Goal: Feedback & Contribution: Contribute content

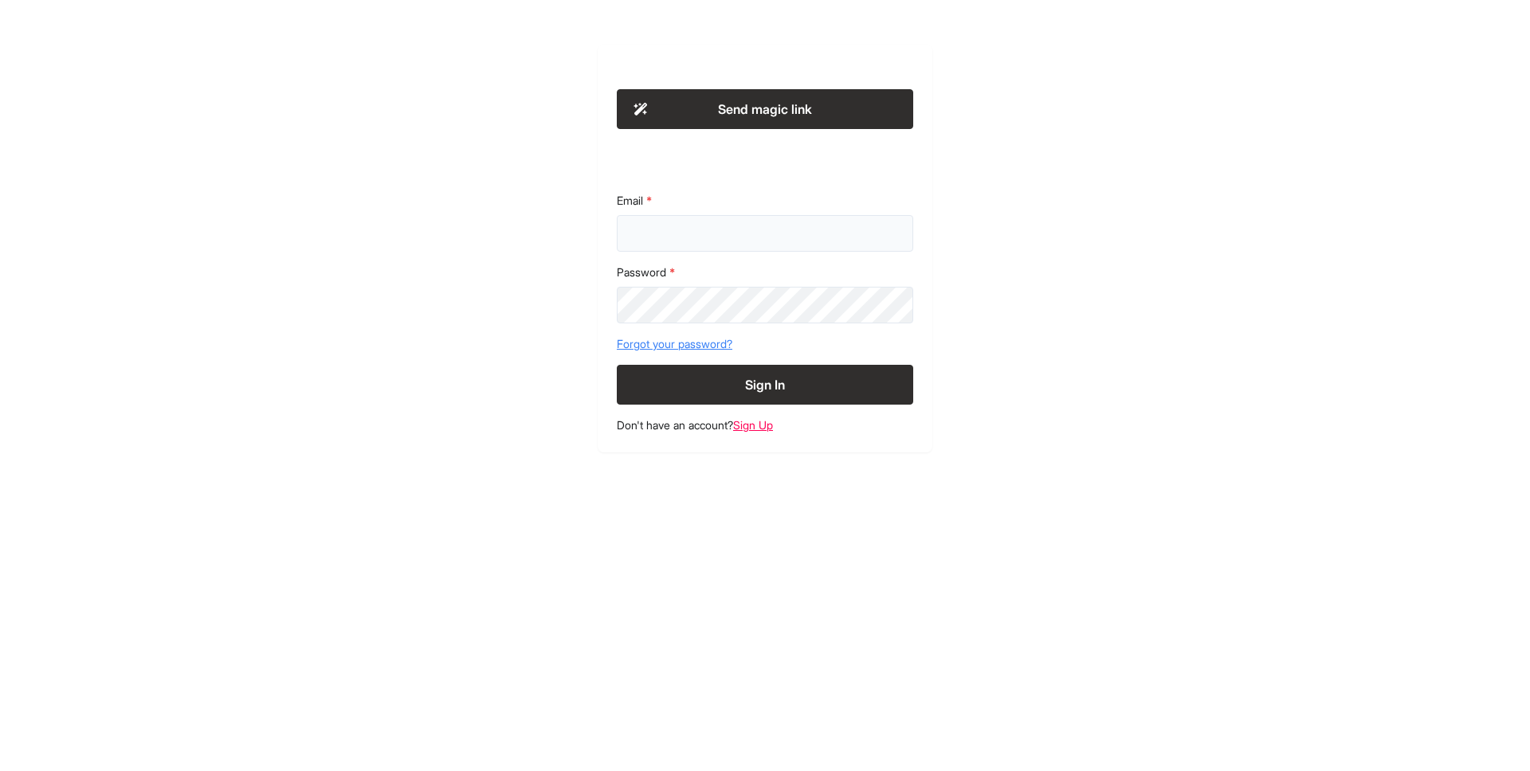
type input "**********"
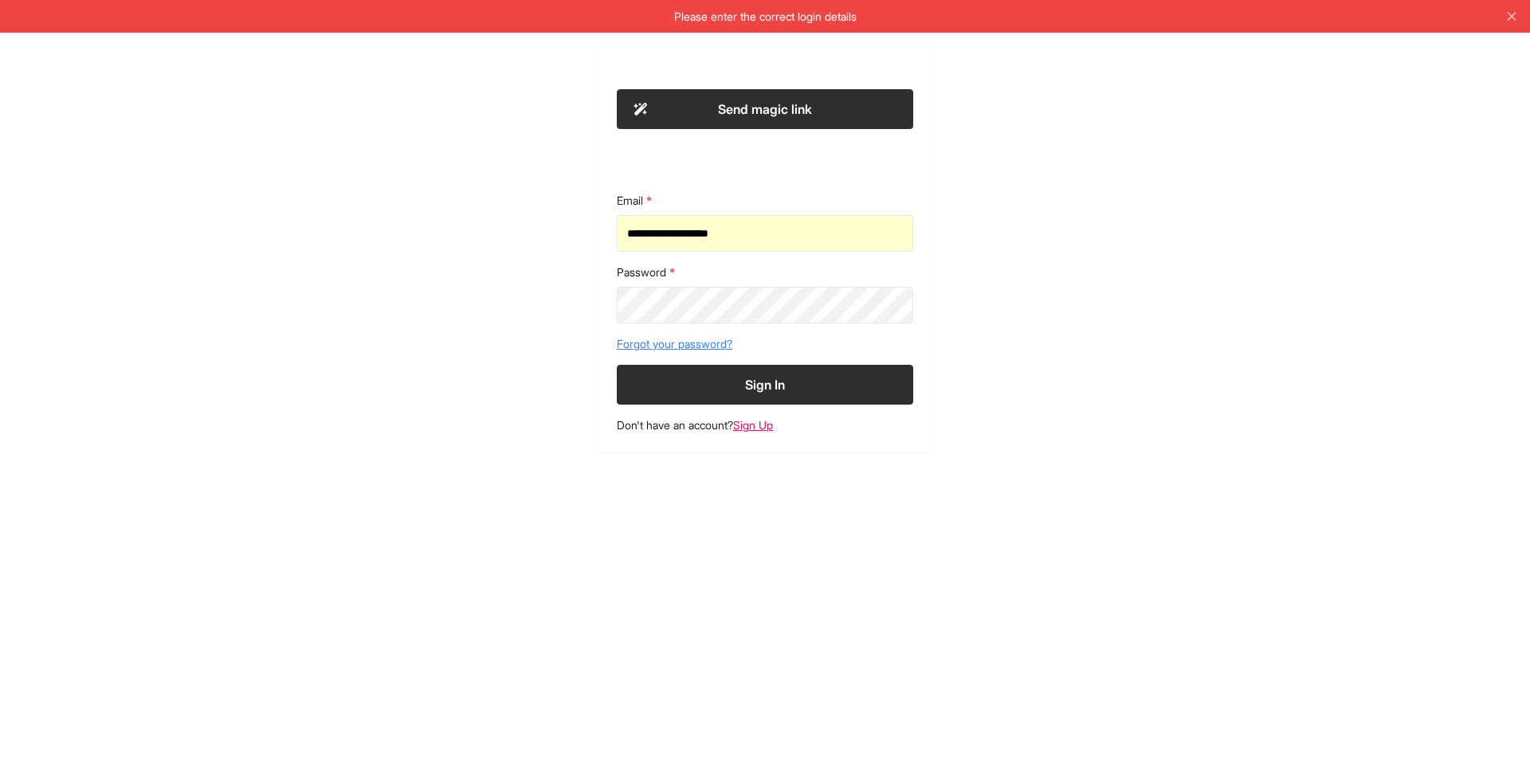
click at [773, 426] on link "Sign Up" at bounding box center [753, 425] width 40 height 14
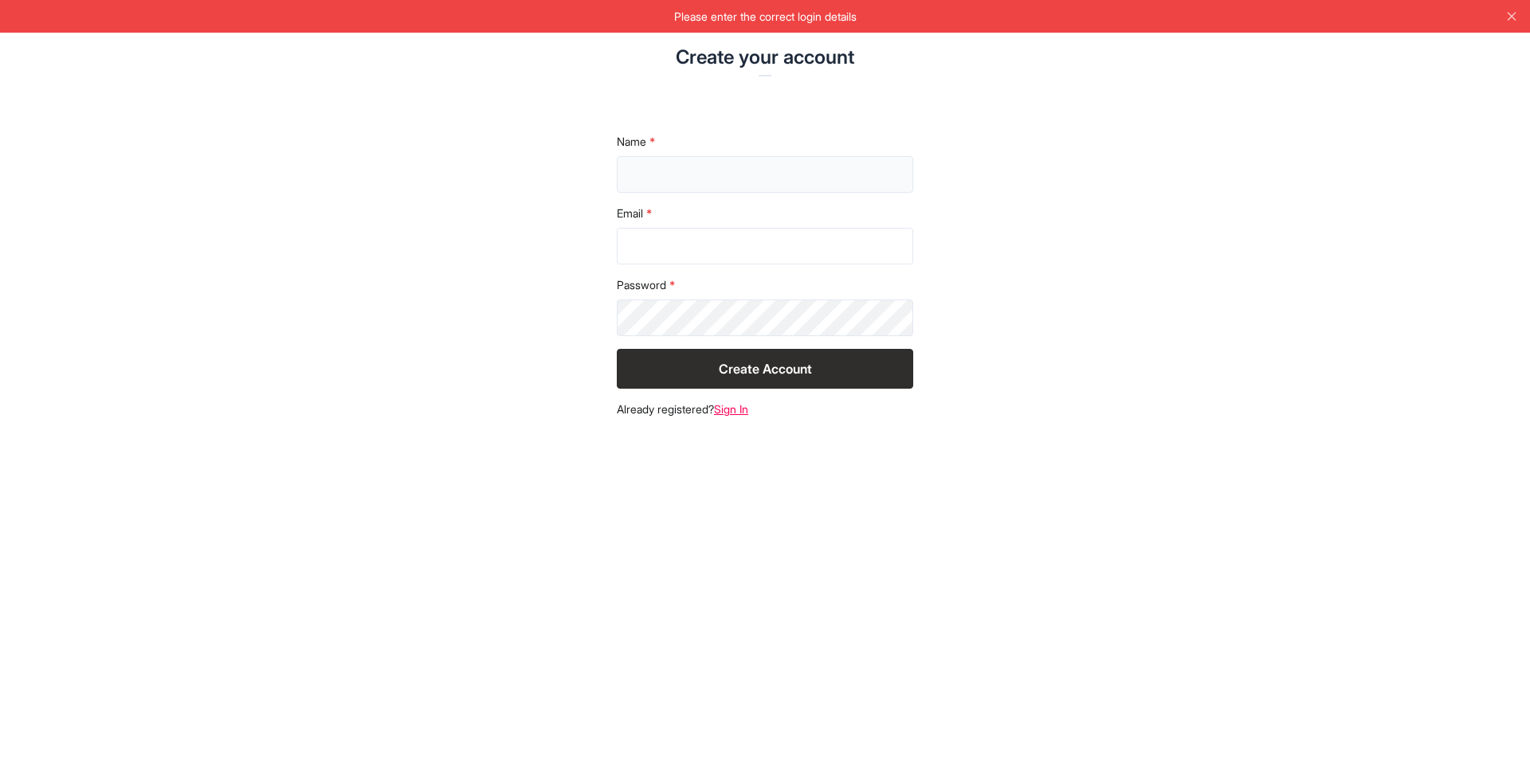
click at [742, 175] on input "text" at bounding box center [765, 174] width 296 height 37
type input "**********"
click at [743, 231] on input "Email" at bounding box center [765, 246] width 296 height 37
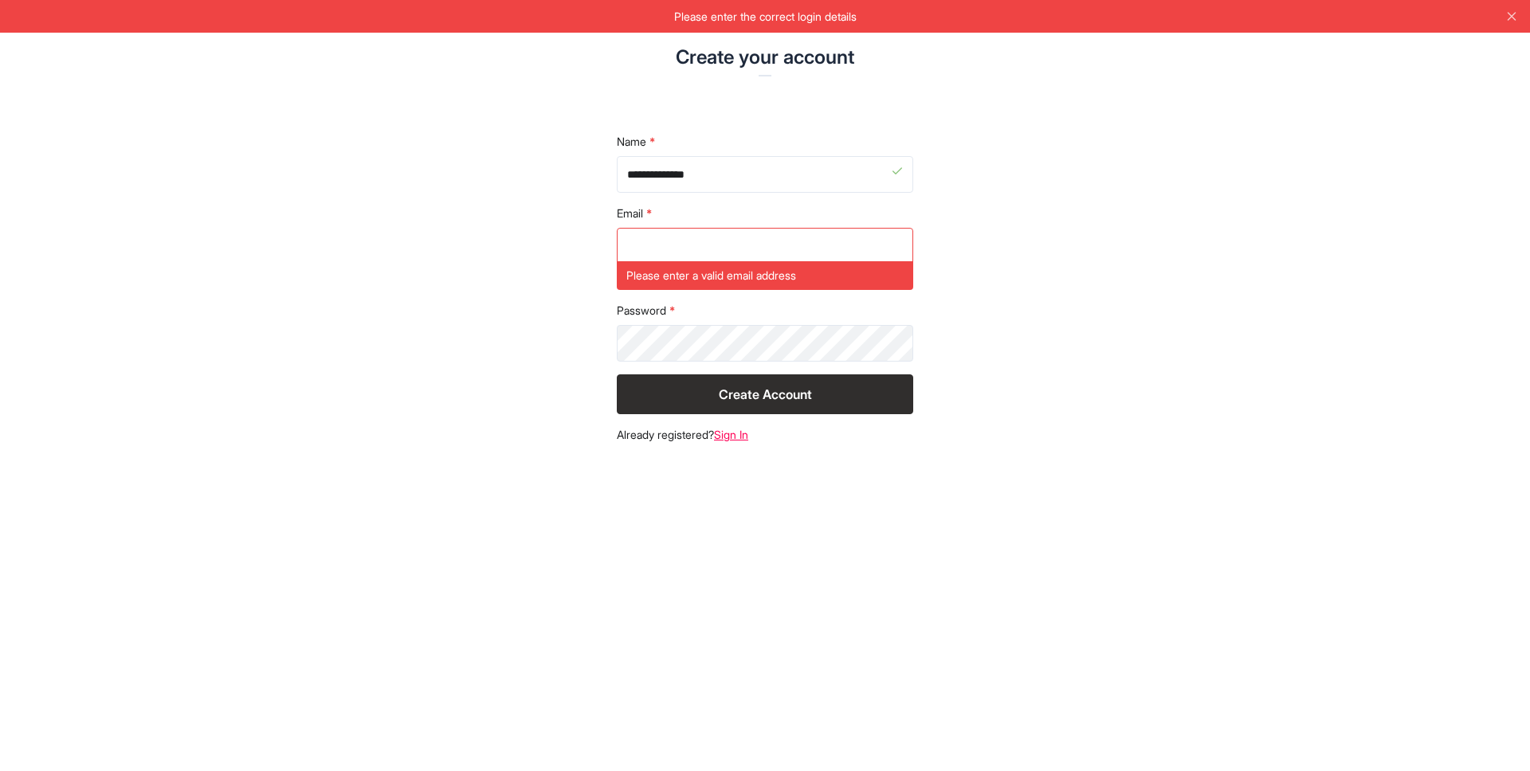
click at [510, 237] on div "**********" at bounding box center [765, 254] width 816 height 418
click at [736, 244] on input "Email" at bounding box center [765, 246] width 296 height 37
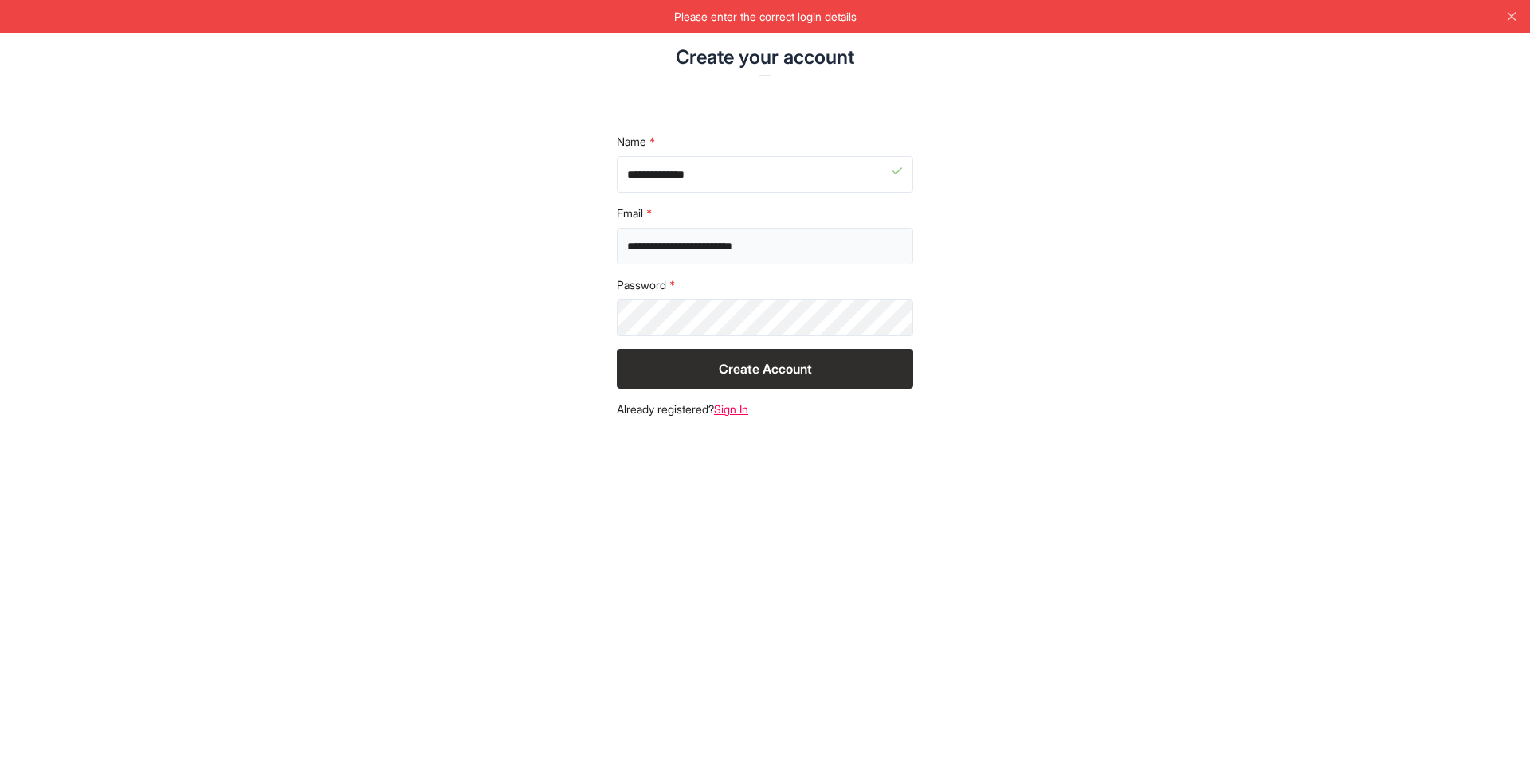
type input "**********"
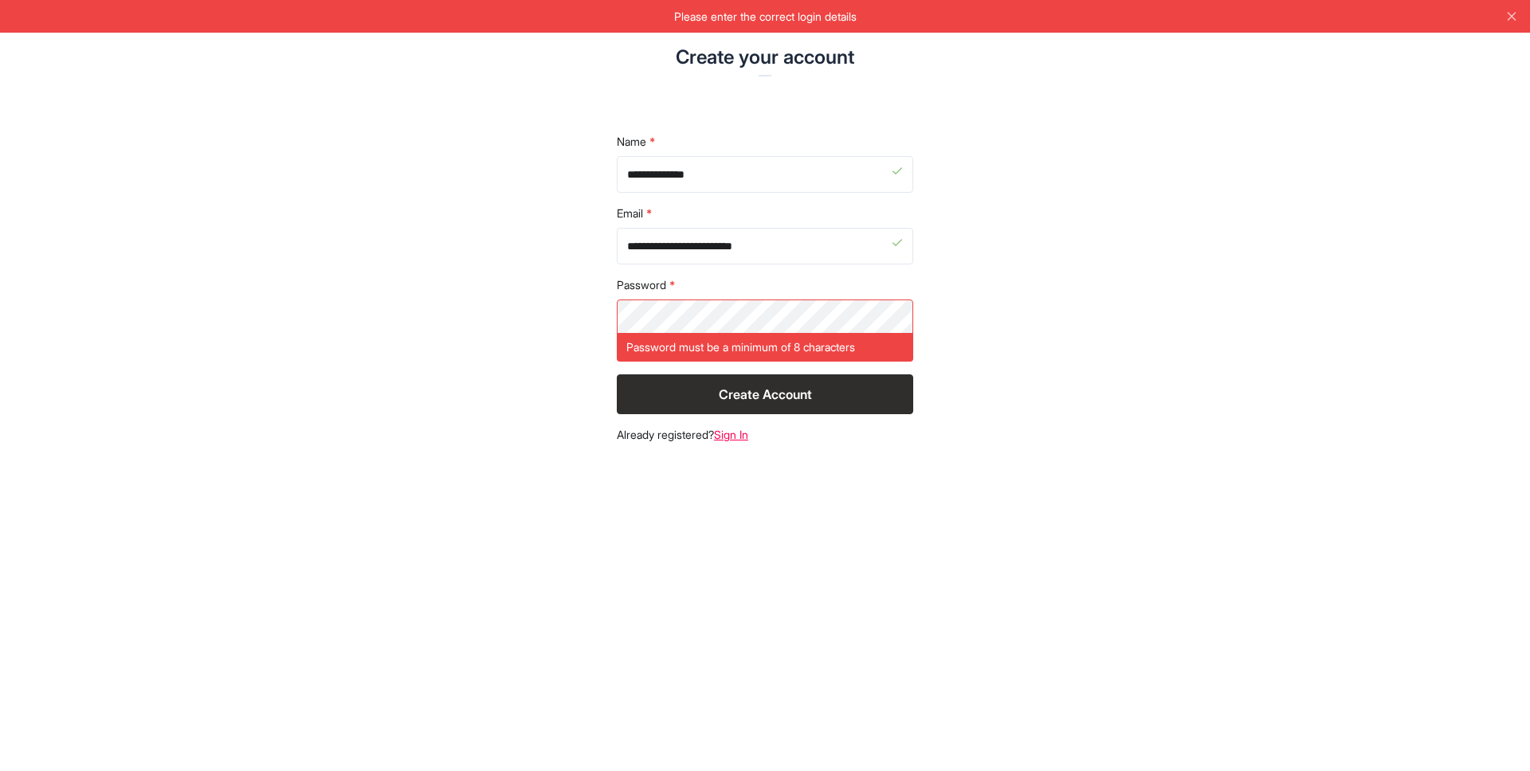
drag, startPoint x: 507, startPoint y: 320, endPoint x: 610, endPoint y: 320, distance: 103.6
click at [508, 320] on div "**********" at bounding box center [765, 254] width 816 height 418
click at [743, 383] on button "Create Account" at bounding box center [765, 395] width 296 height 40
click at [587, 309] on div "**********" at bounding box center [765, 254] width 816 height 418
click at [760, 371] on form "**********" at bounding box center [765, 274] width 296 height 281
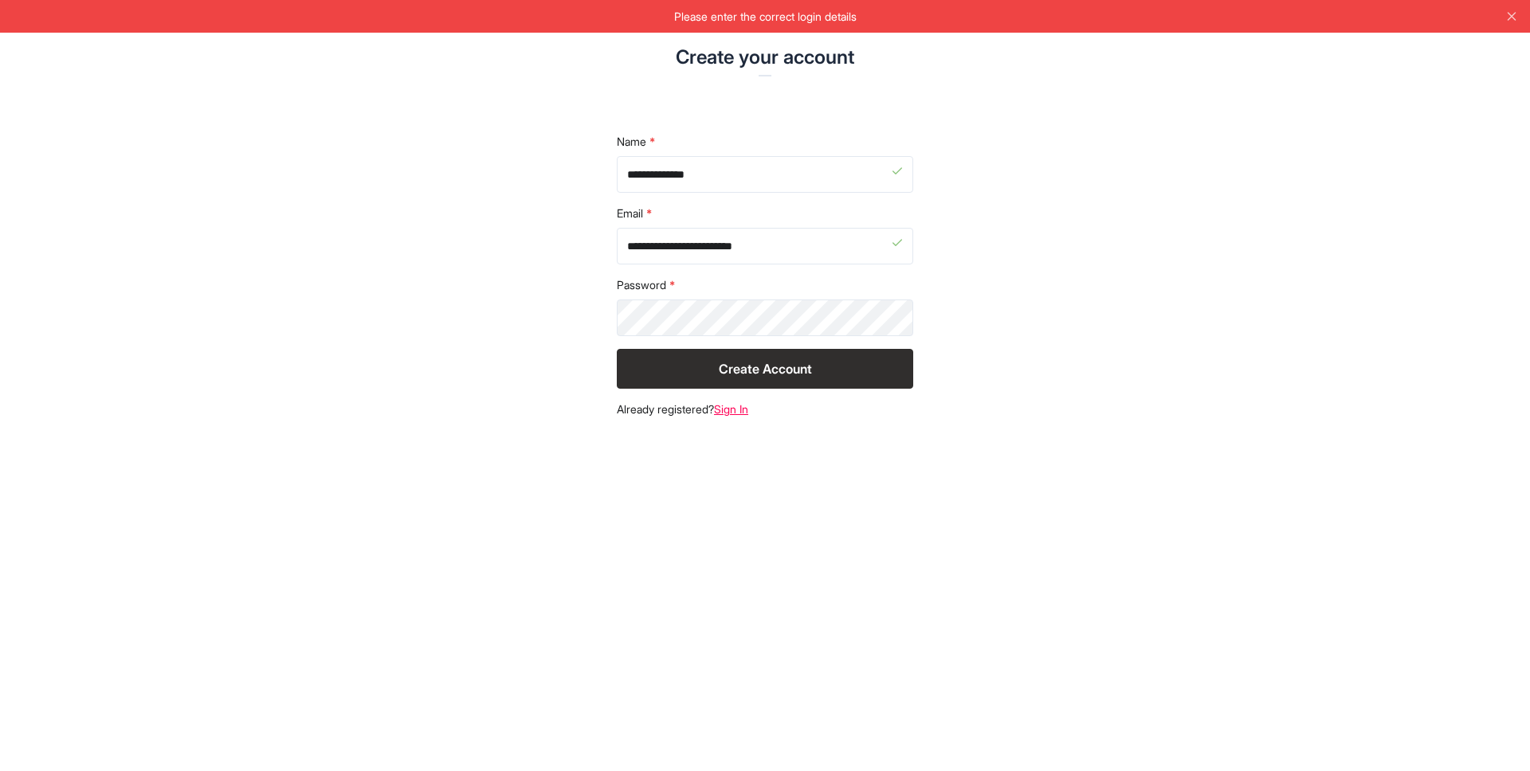
click at [767, 364] on button "Create Account" at bounding box center [765, 369] width 296 height 40
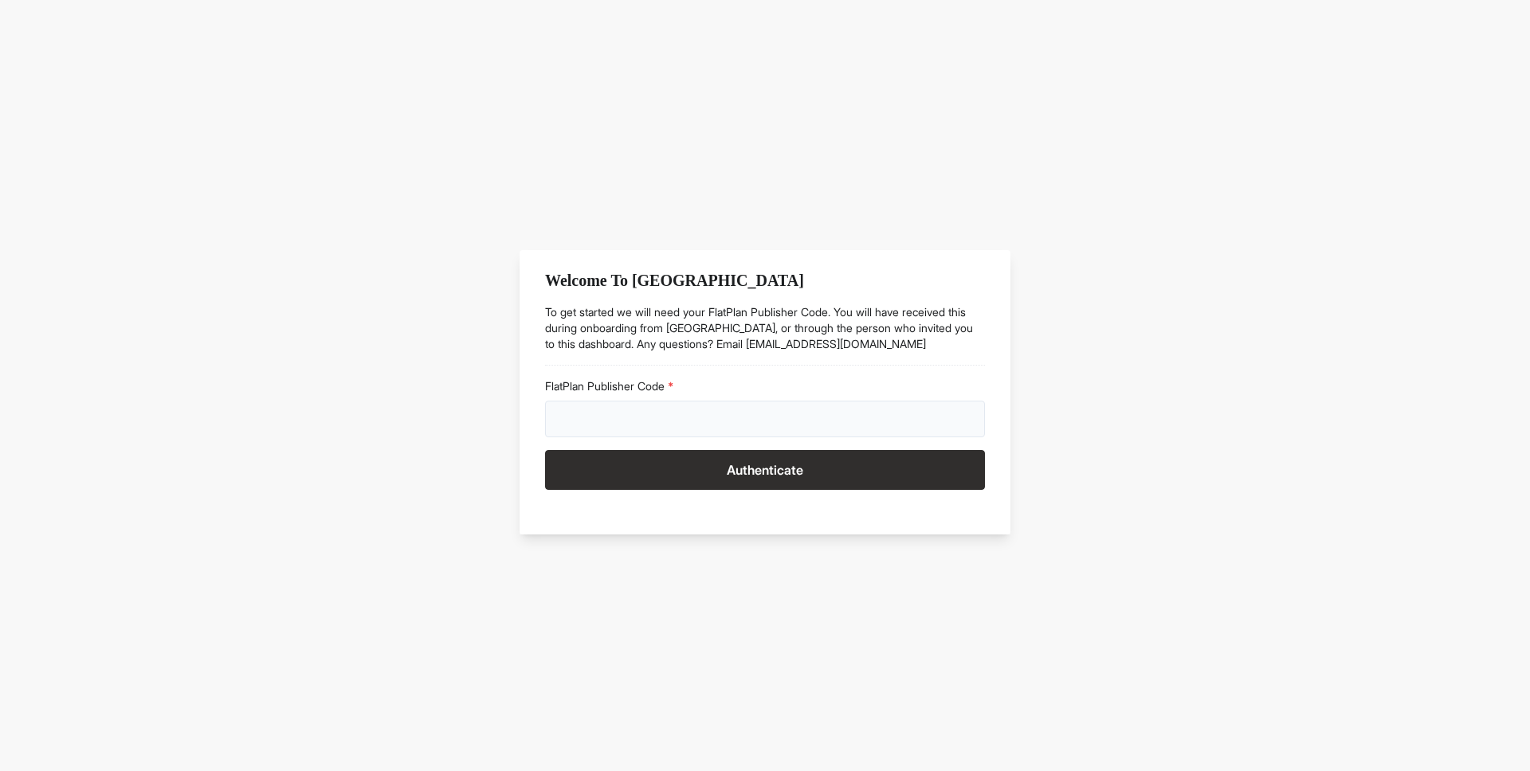
click at [611, 421] on input "FlatPlan Publisher Code" at bounding box center [765, 419] width 440 height 37
paste input "****"
type input "****"
click at [674, 469] on button "Authenticate" at bounding box center [765, 470] width 440 height 40
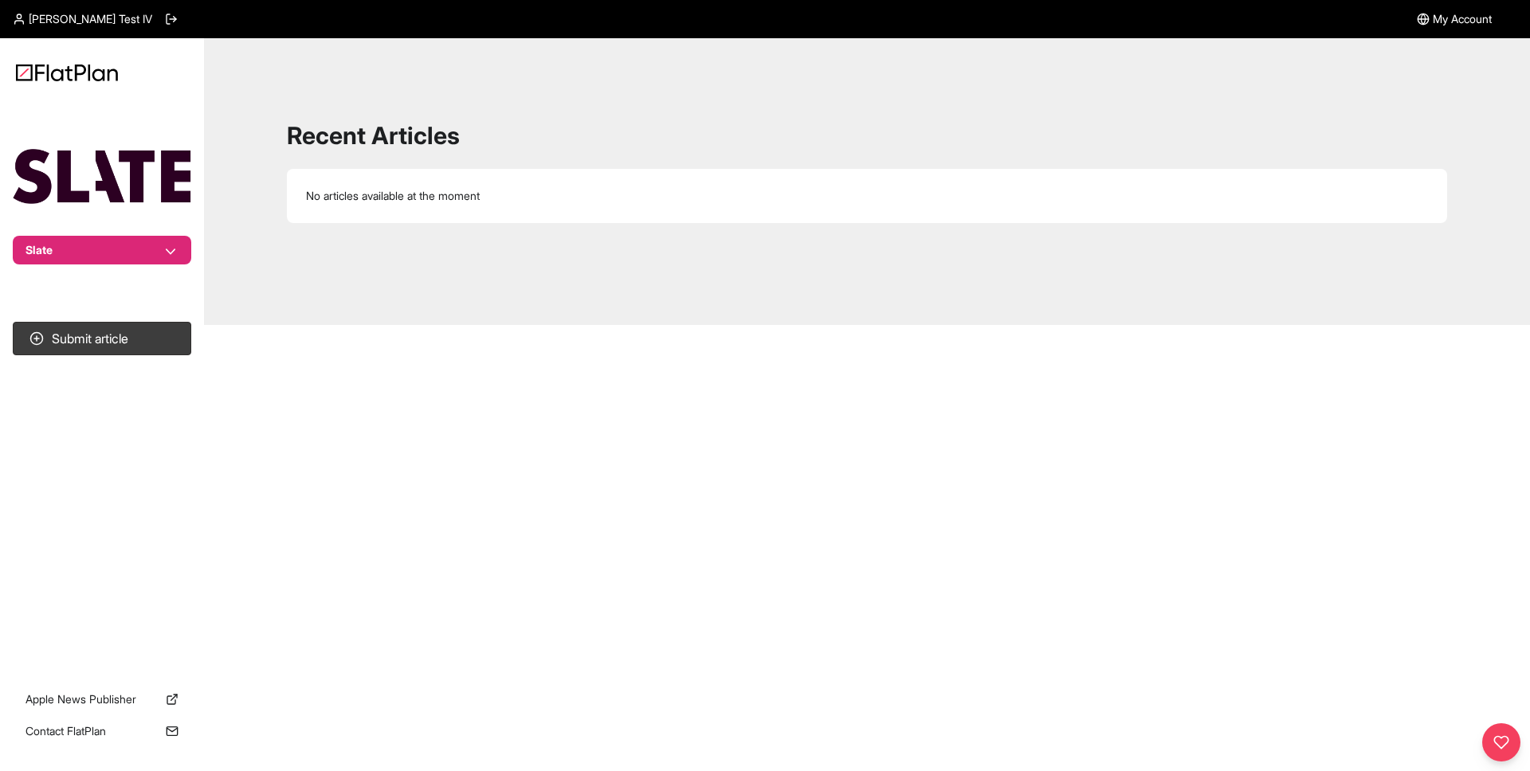
click at [179, 248] on button "Slate" at bounding box center [102, 250] width 179 height 29
click at [174, 252] on button "Slate" at bounding box center [102, 250] width 179 height 29
click at [173, 254] on button "Slate" at bounding box center [102, 250] width 179 height 29
click at [122, 282] on button "Slate" at bounding box center [114, 279] width 50 height 29
click at [172, 249] on button "Slate" at bounding box center [102, 250] width 179 height 29
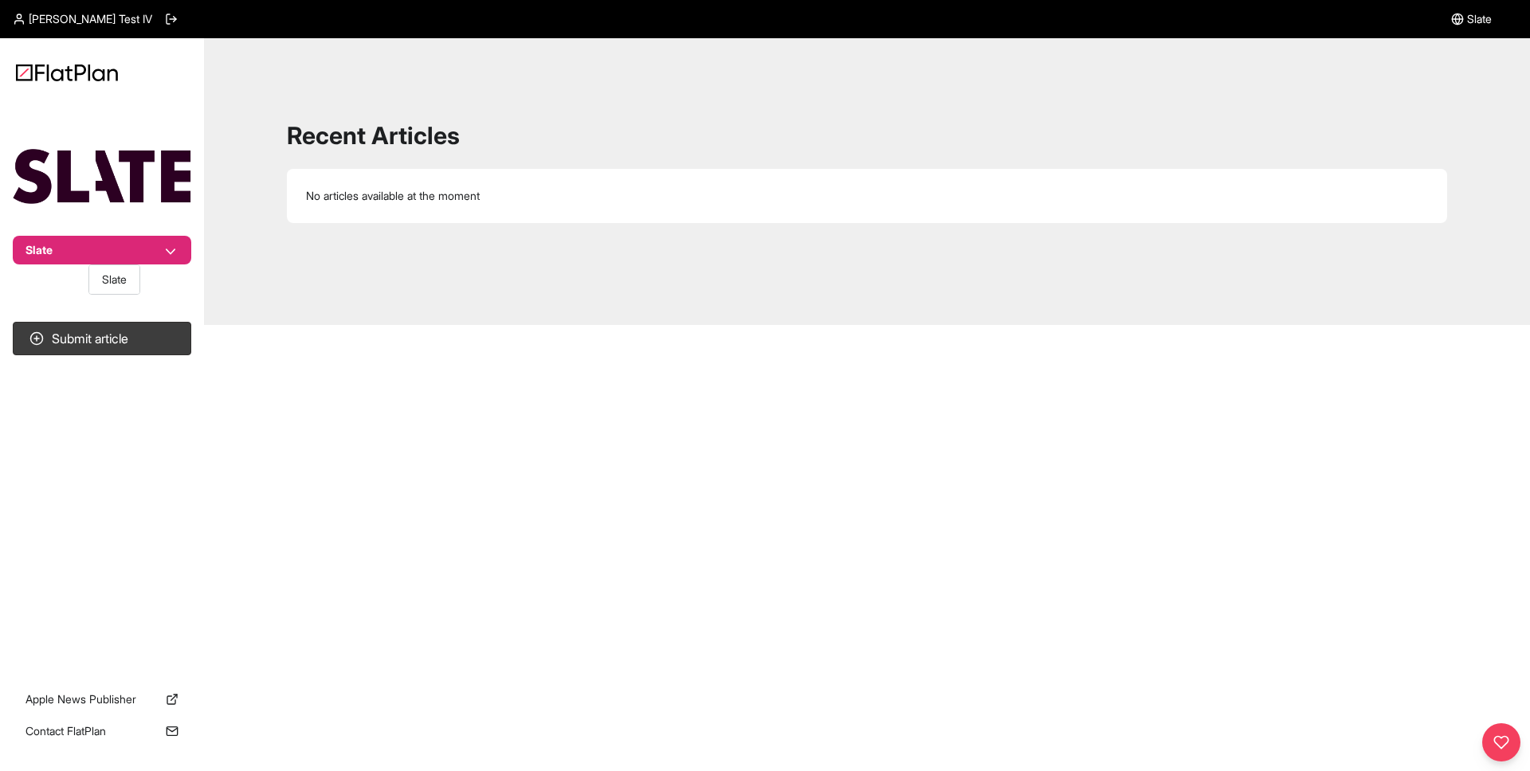
click at [201, 290] on nav "Slate Submit article Apple News Publisher Contact FlatPlan" at bounding box center [102, 385] width 204 height 771
click at [174, 257] on button "Slate" at bounding box center [102, 250] width 179 height 29
click at [185, 277] on nav "Slate Submit article Apple News Publisher Contact FlatPlan" at bounding box center [102, 385] width 204 height 771
click at [120, 703] on link "Apple News Publisher" at bounding box center [102, 699] width 179 height 29
click at [131, 730] on link "Contact FlatPlan" at bounding box center [102, 731] width 179 height 29
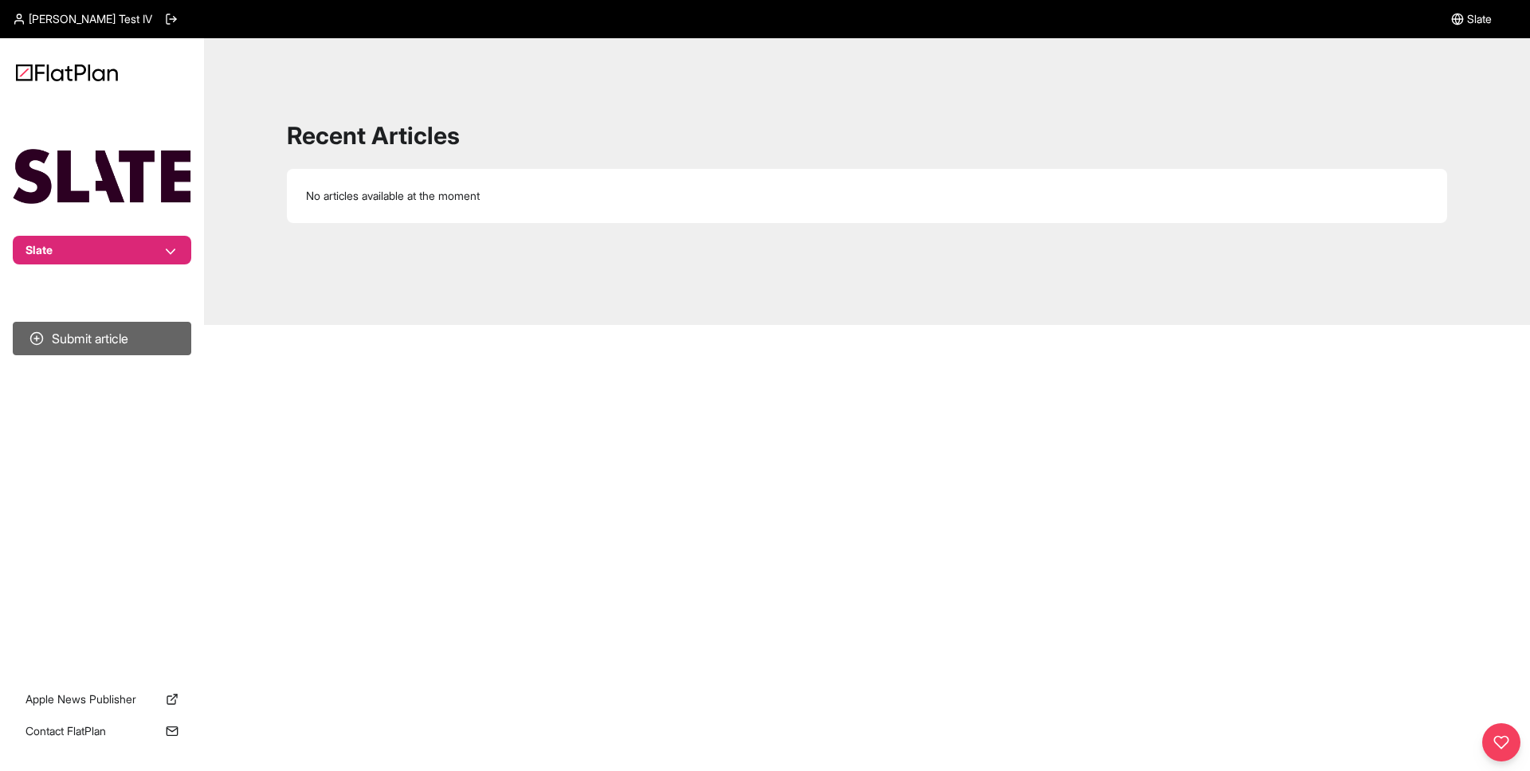
click at [102, 339] on button "Submit article" at bounding box center [102, 338] width 179 height 33
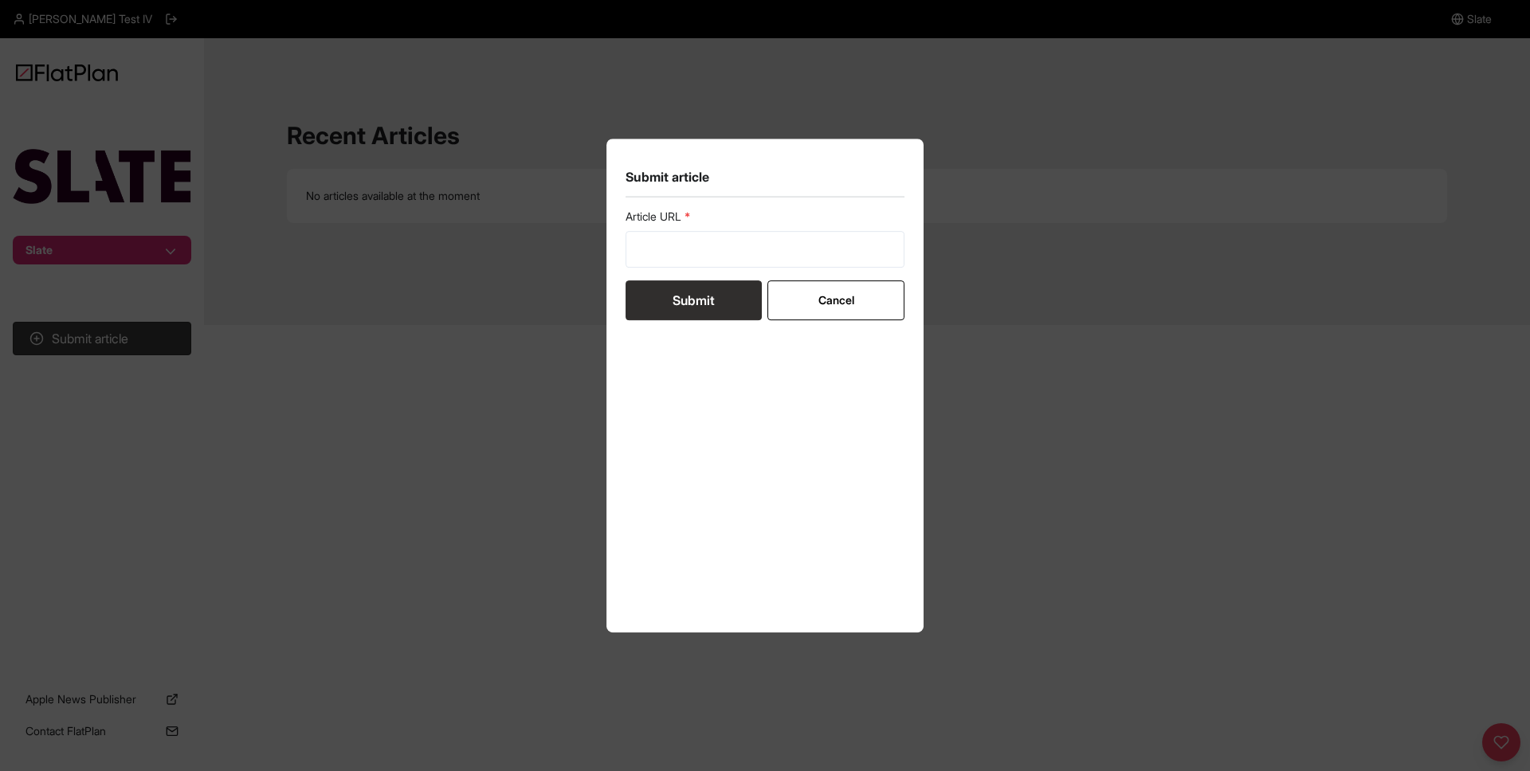
click at [689, 301] on button "Submit" at bounding box center [694, 301] width 136 height 40
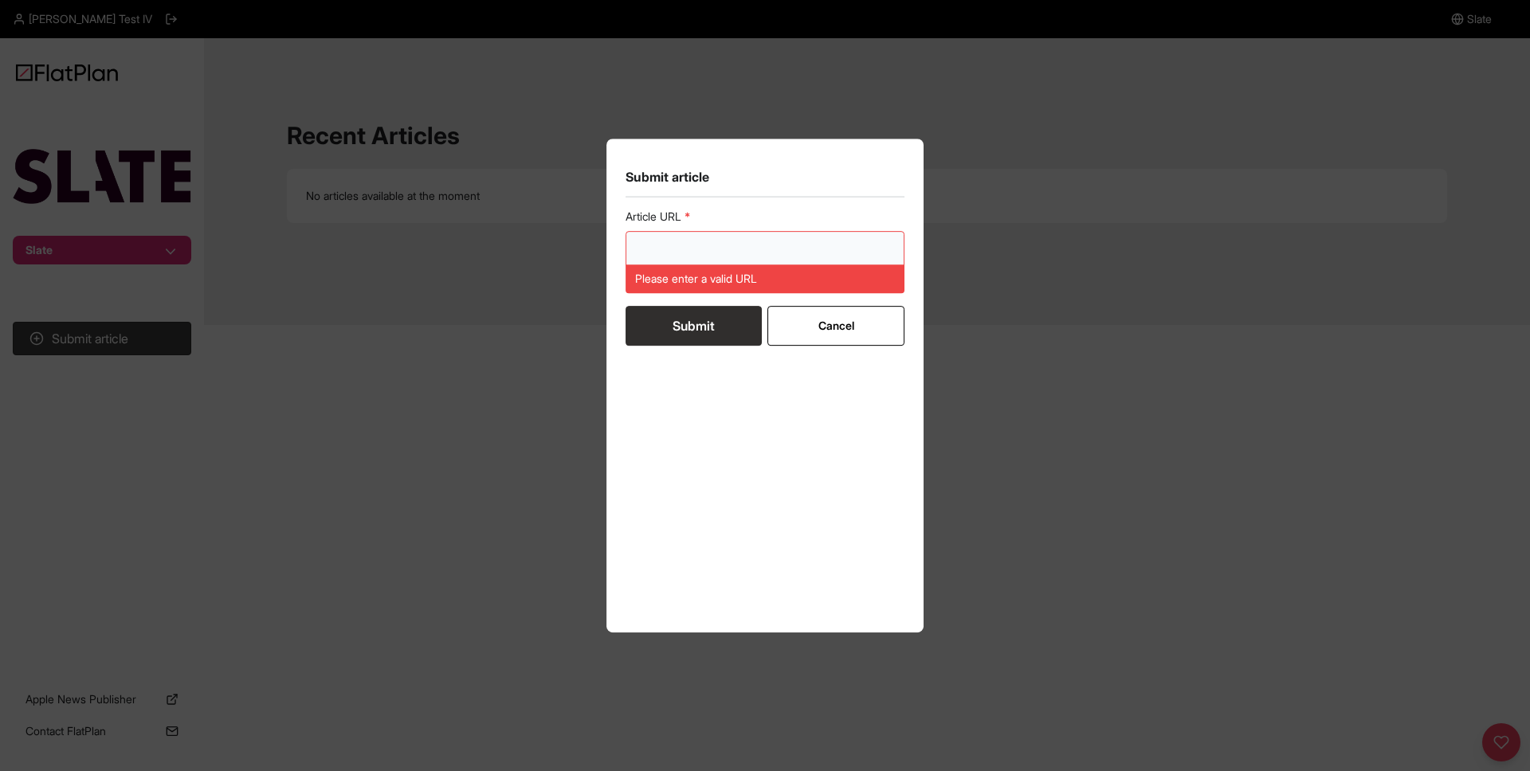
click at [681, 241] on input "url" at bounding box center [765, 249] width 279 height 37
paste input "https://www.hellomagazine.com/royalty/854423/princess-kate-and-prince-william-p…"
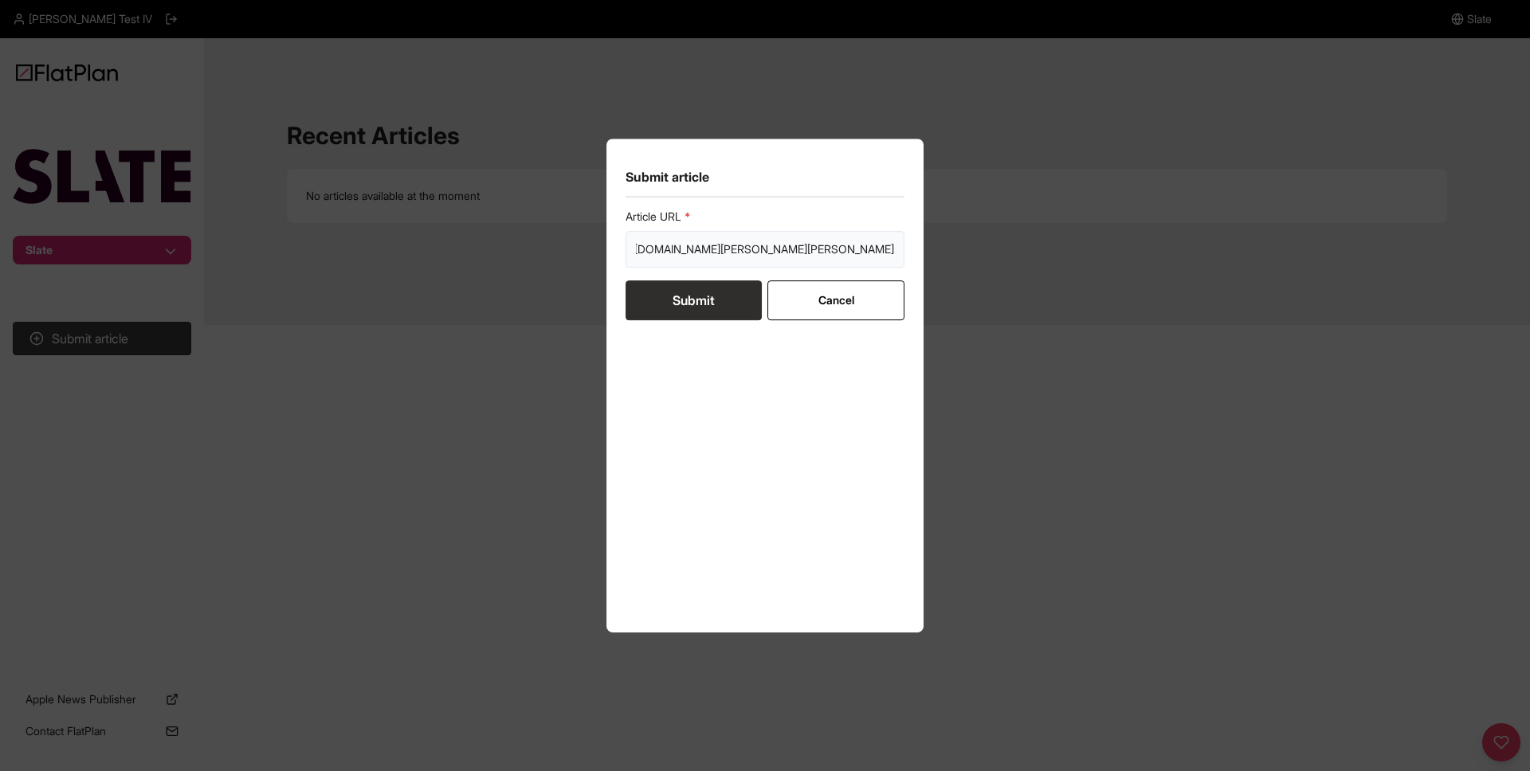
type input "https://www.hellomagazine.com/royalty/854423/princess-kate-and-prince-william-p…"
click at [713, 308] on button "Submit" at bounding box center [694, 301] width 136 height 40
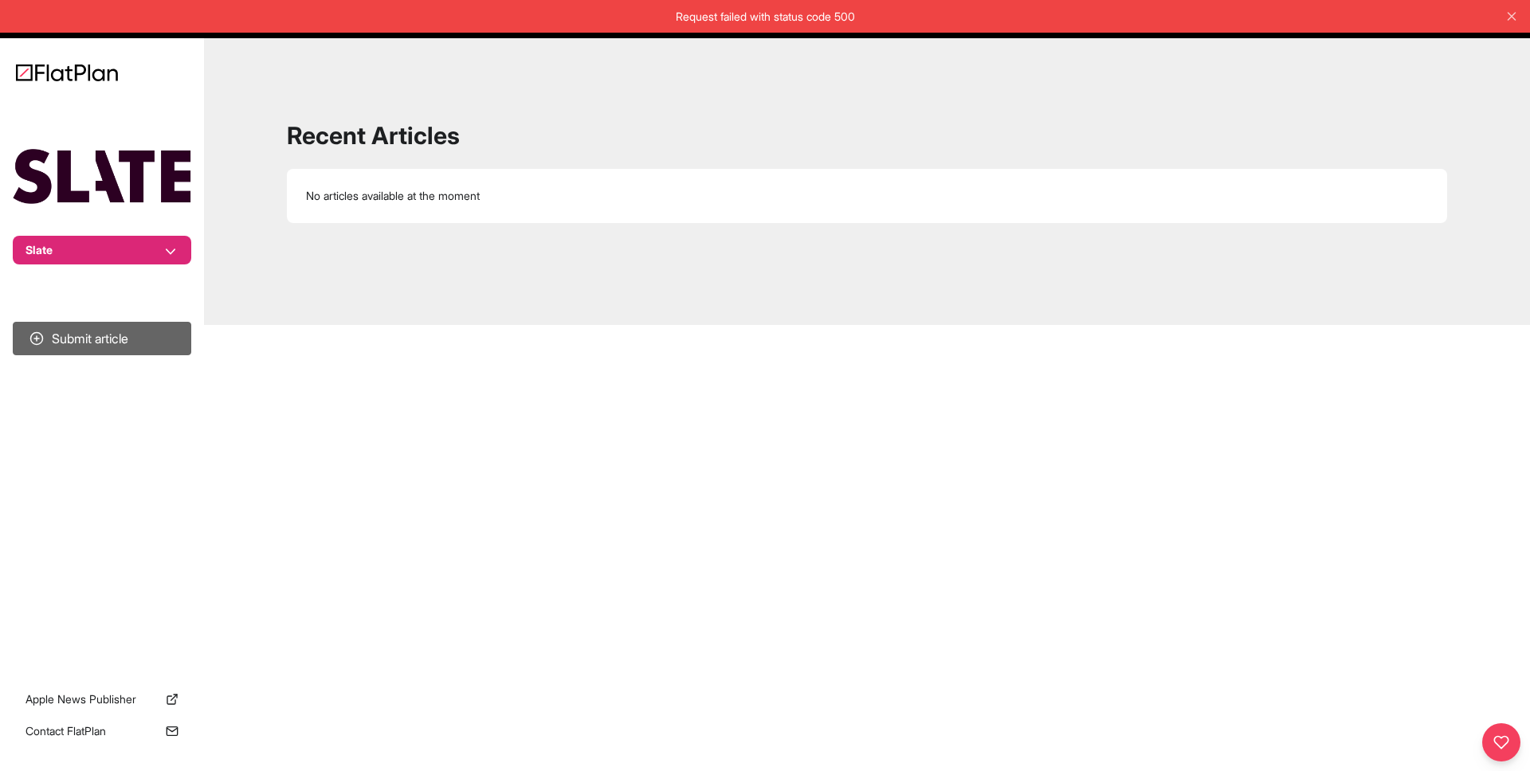
click at [101, 341] on button "Submit article" at bounding box center [102, 338] width 179 height 33
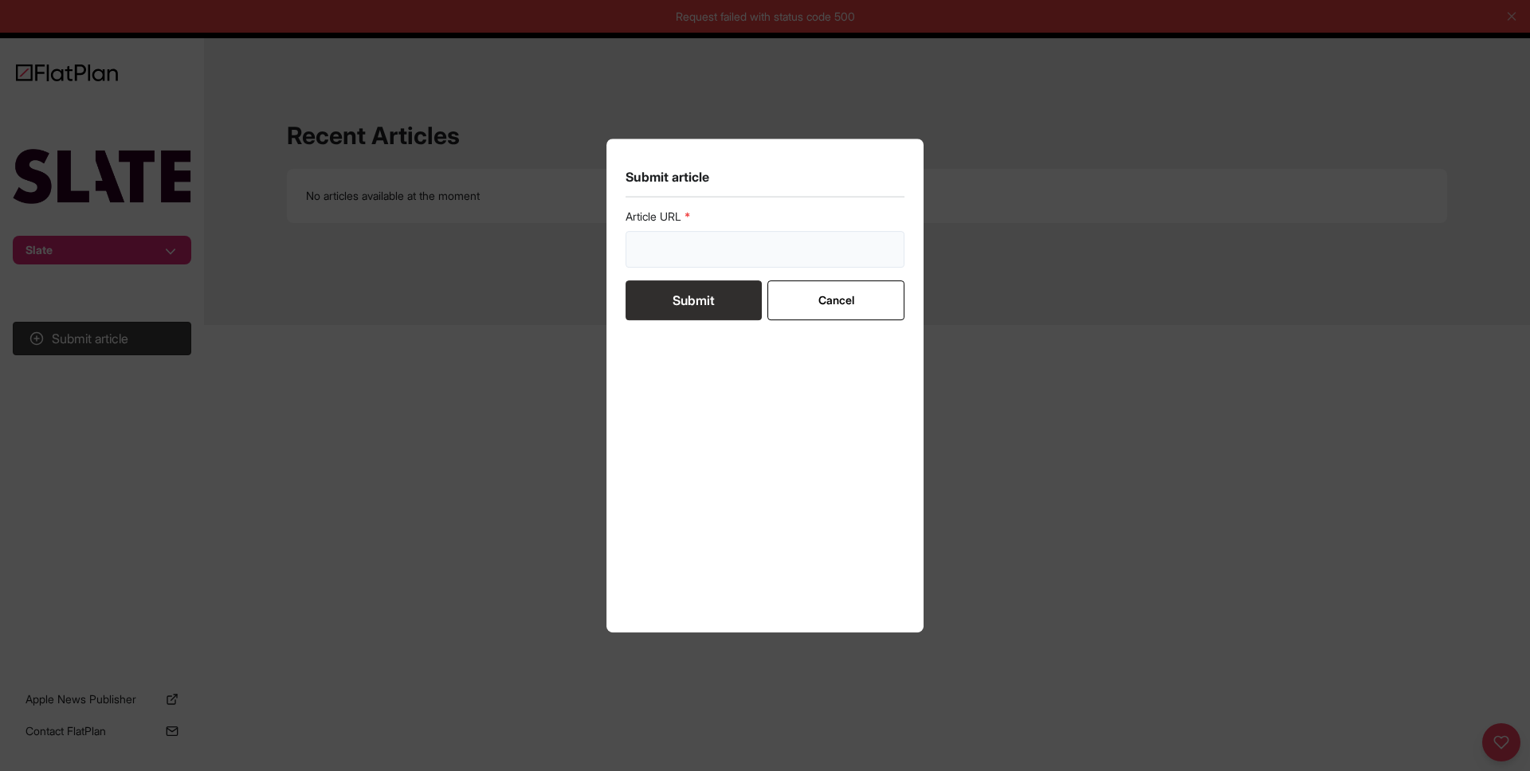
click at [708, 238] on input "url" at bounding box center [765, 249] width 279 height 37
paste input "https://www.theatlantic.com/culture/archive/2025/09/football-quarterbacks-celeb…"
type input "https://www.theatlantic.com/culture/archive/2025/09/football-quarterbacks-celeb…"
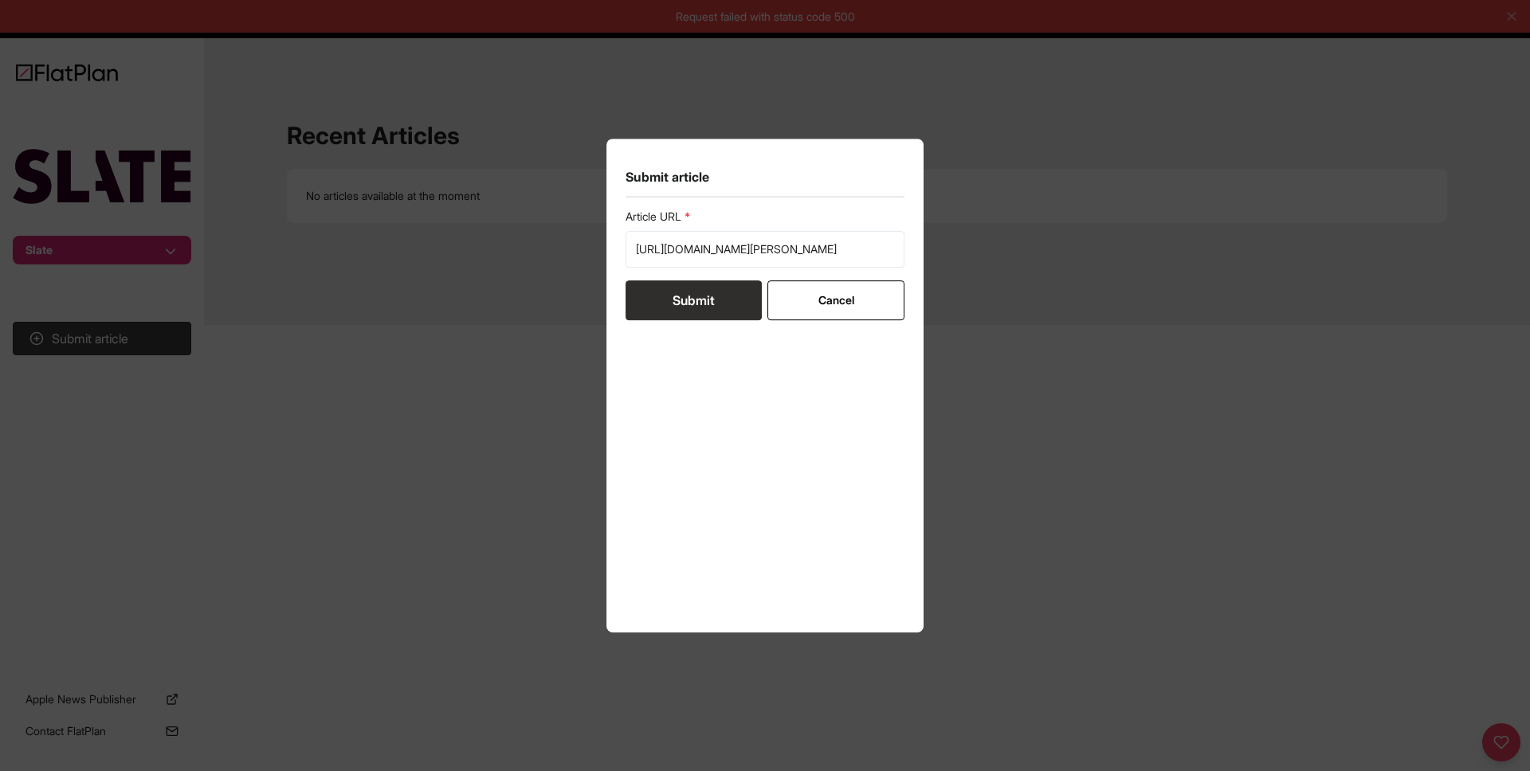
click at [662, 302] on button "Submit" at bounding box center [694, 301] width 136 height 40
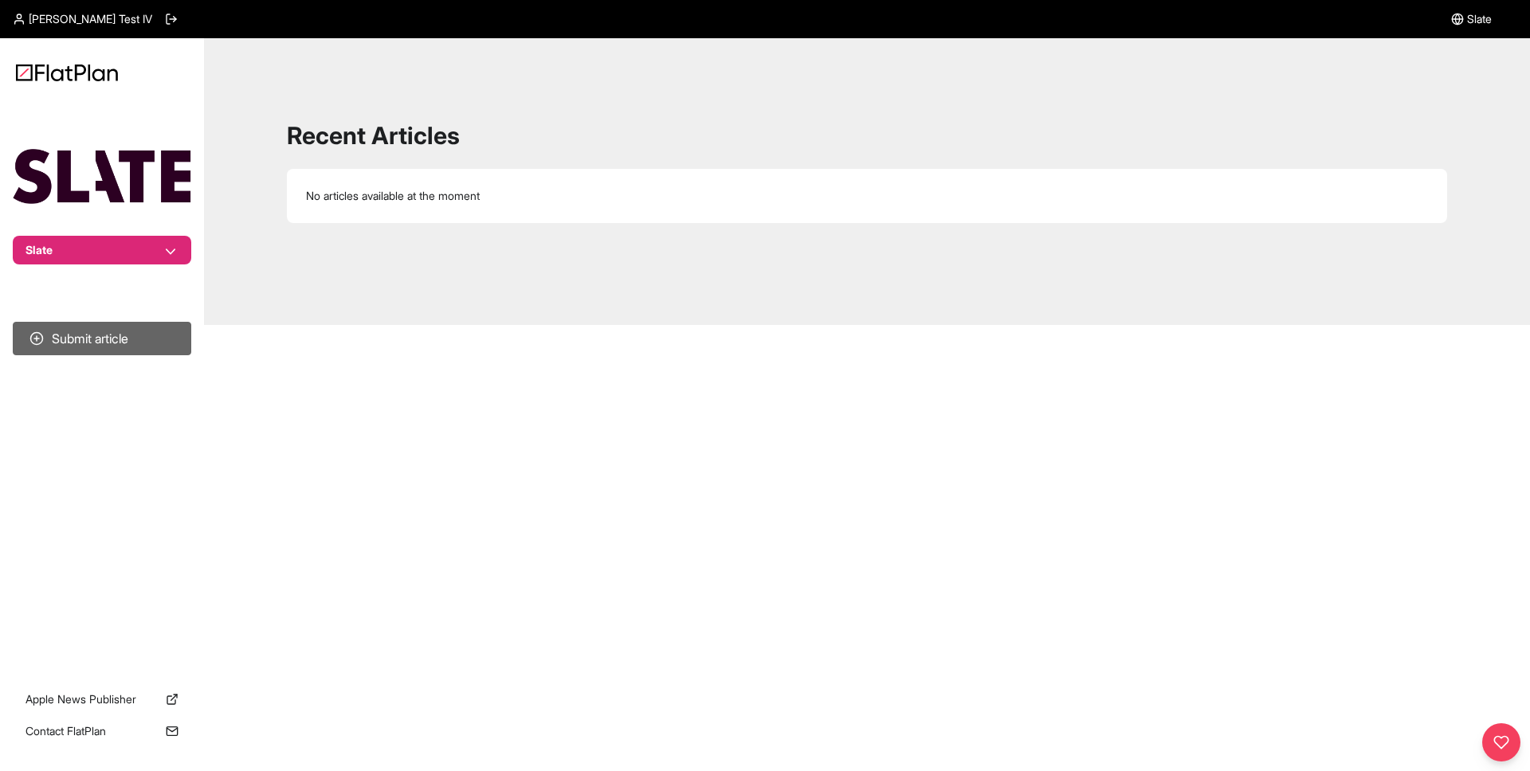
click at [119, 344] on button "Submit article" at bounding box center [102, 338] width 179 height 33
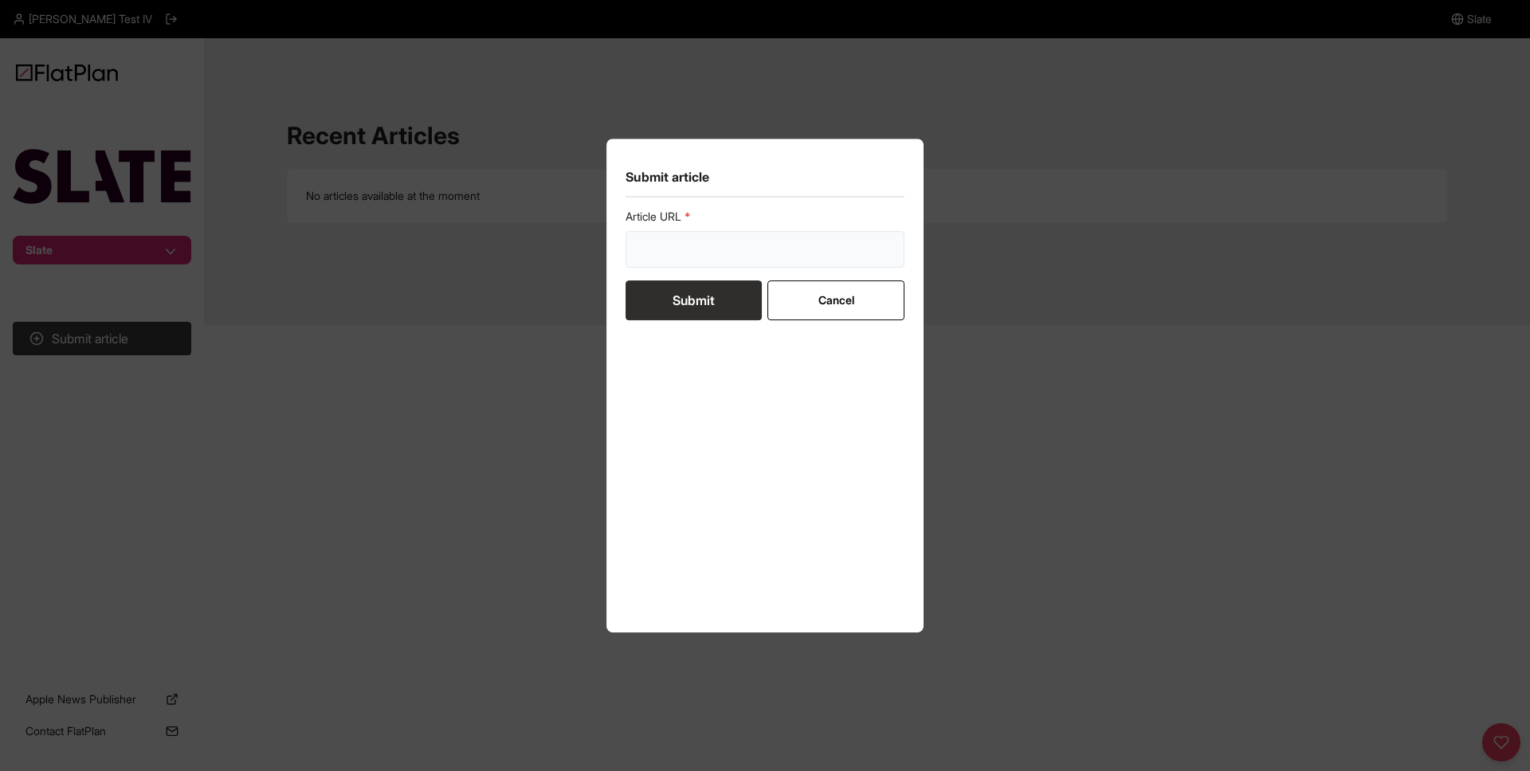
click at [701, 255] on input "url" at bounding box center [765, 249] width 279 height 37
paste input "[URL][DOMAIN_NAME][PERSON_NAME]"
type input "https://www.theatlantic.com/culture/archive/2025/09/football-quarterbacks-celeb…"
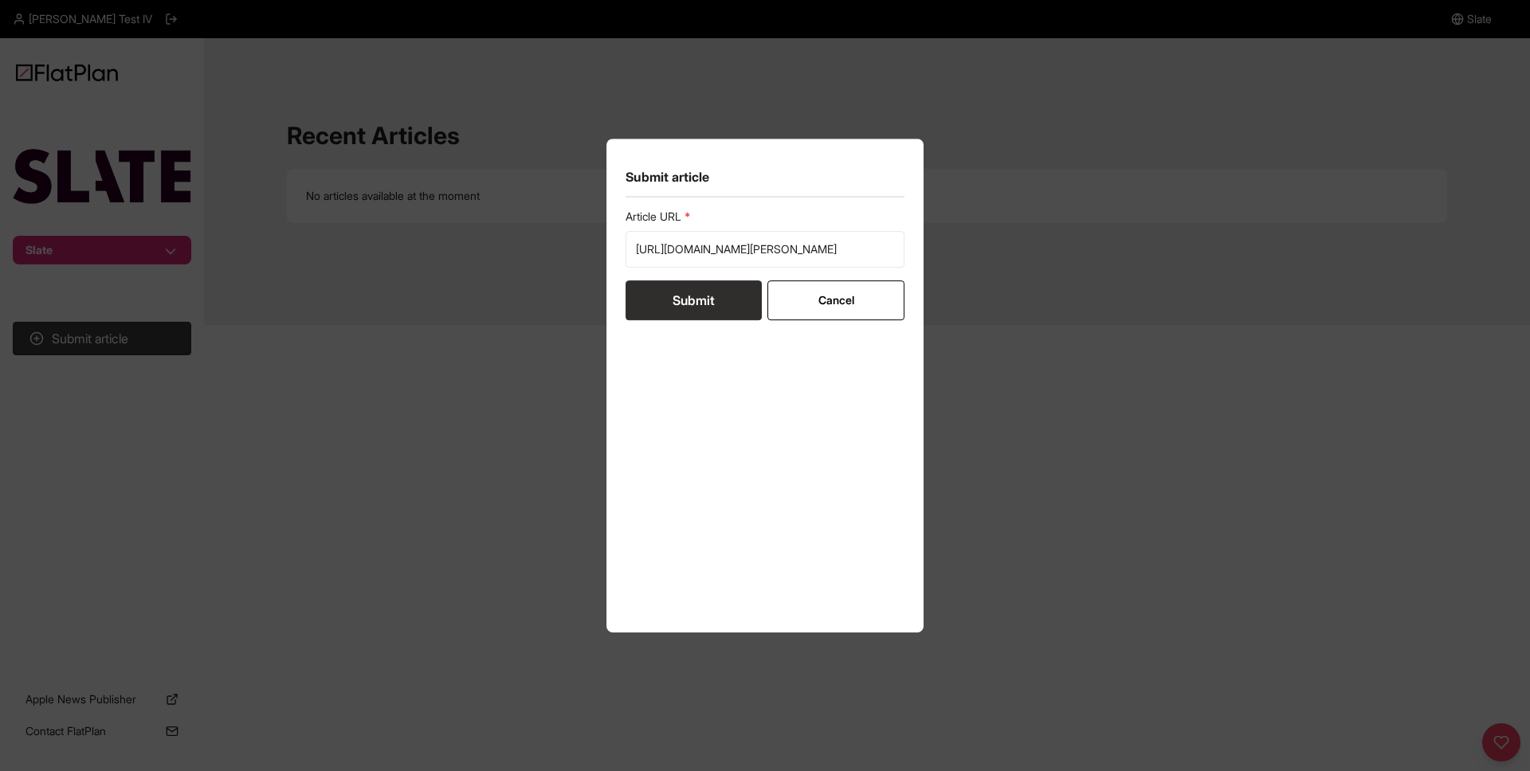
click at [684, 293] on button "Submit" at bounding box center [694, 301] width 136 height 40
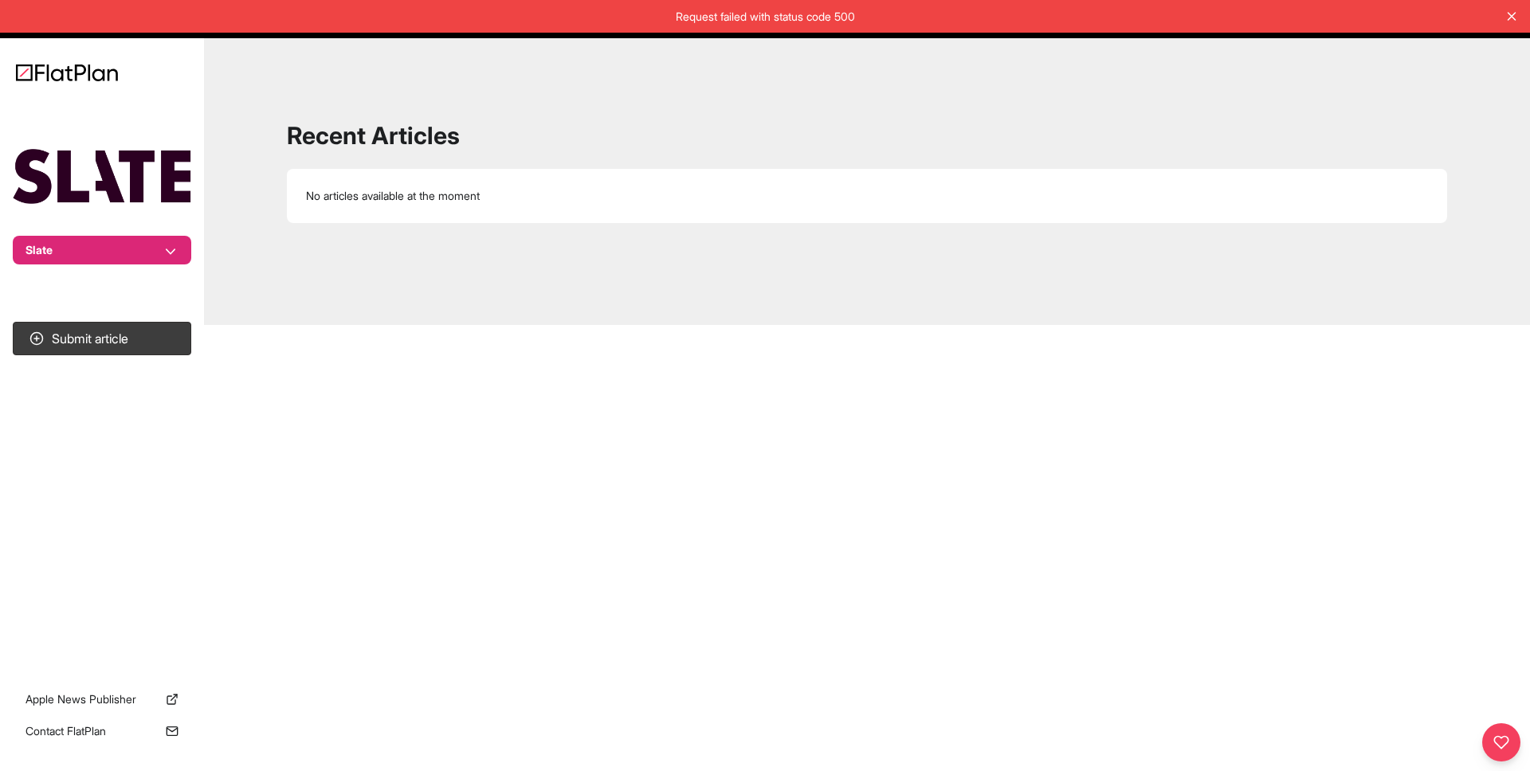
click at [1510, 19] on icon at bounding box center [1512, 17] width 14 height 14
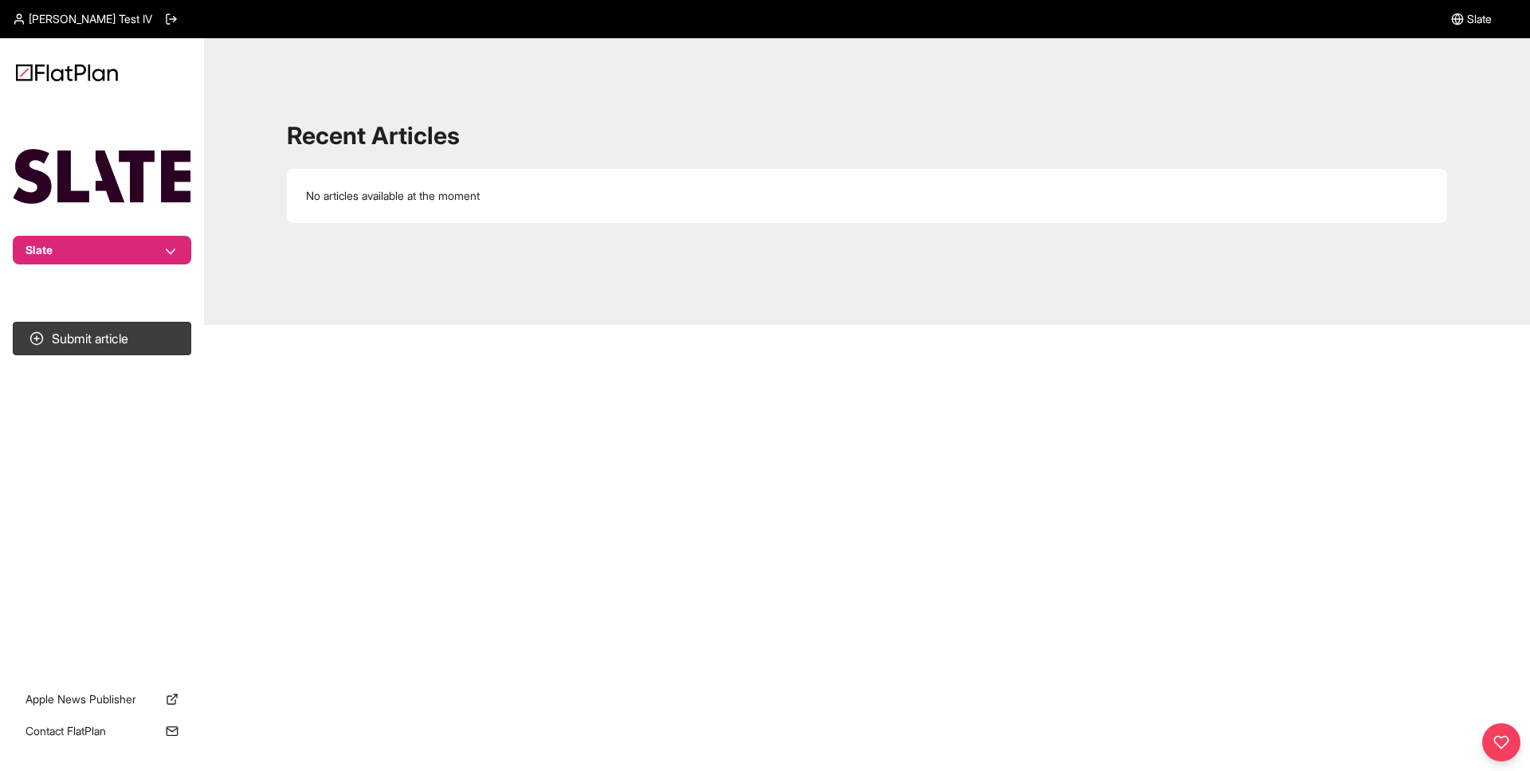
click at [1467, 22] on span "Slate" at bounding box center [1479, 19] width 25 height 16
click at [84, 22] on span "Joseph Test IV" at bounding box center [91, 19] width 124 height 16
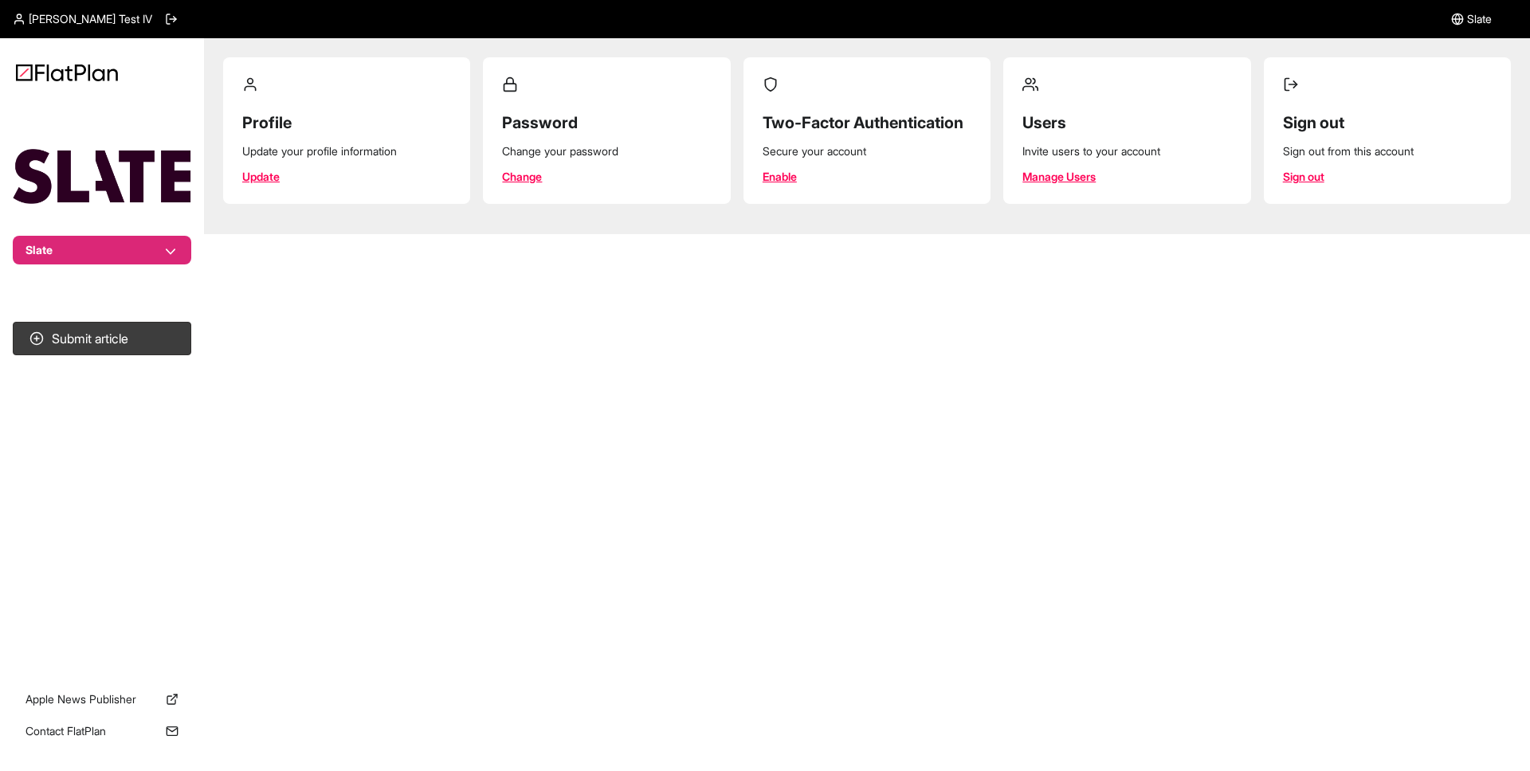
click at [1054, 176] on link "Manage Users" at bounding box center [1059, 177] width 73 height 16
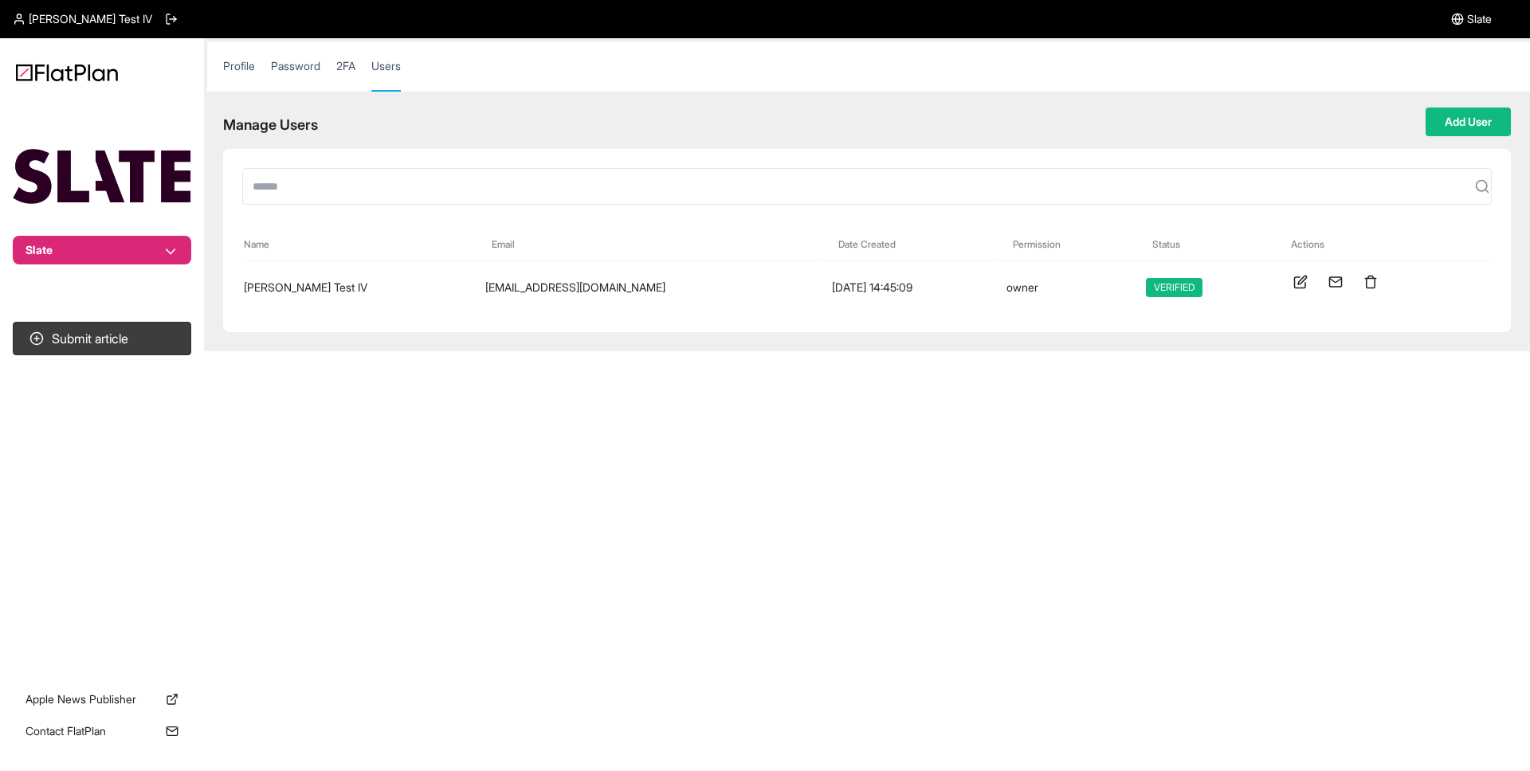
click at [296, 72] on link "Password" at bounding box center [295, 74] width 49 height 32
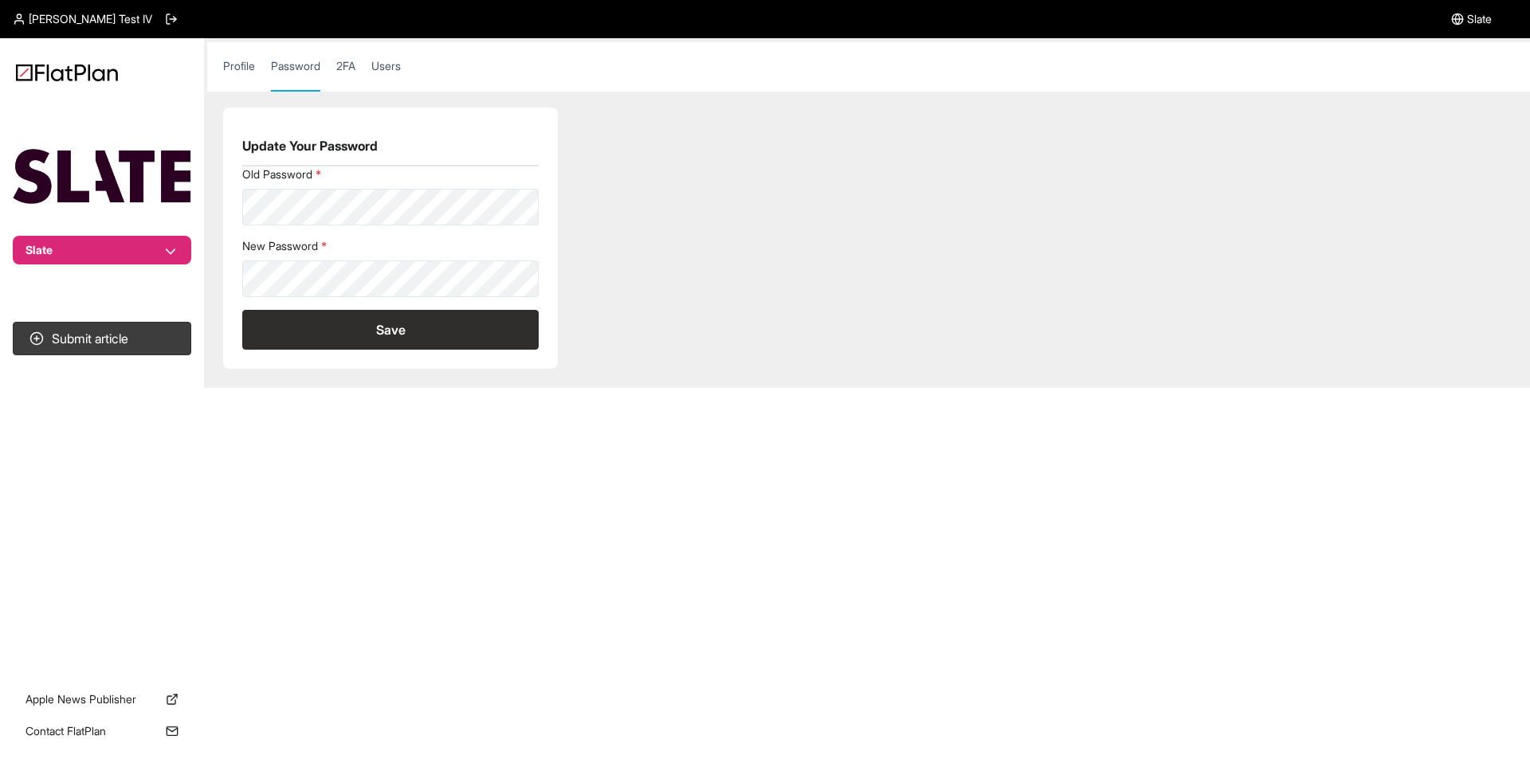
click at [245, 67] on link "Profile" at bounding box center [239, 74] width 32 height 32
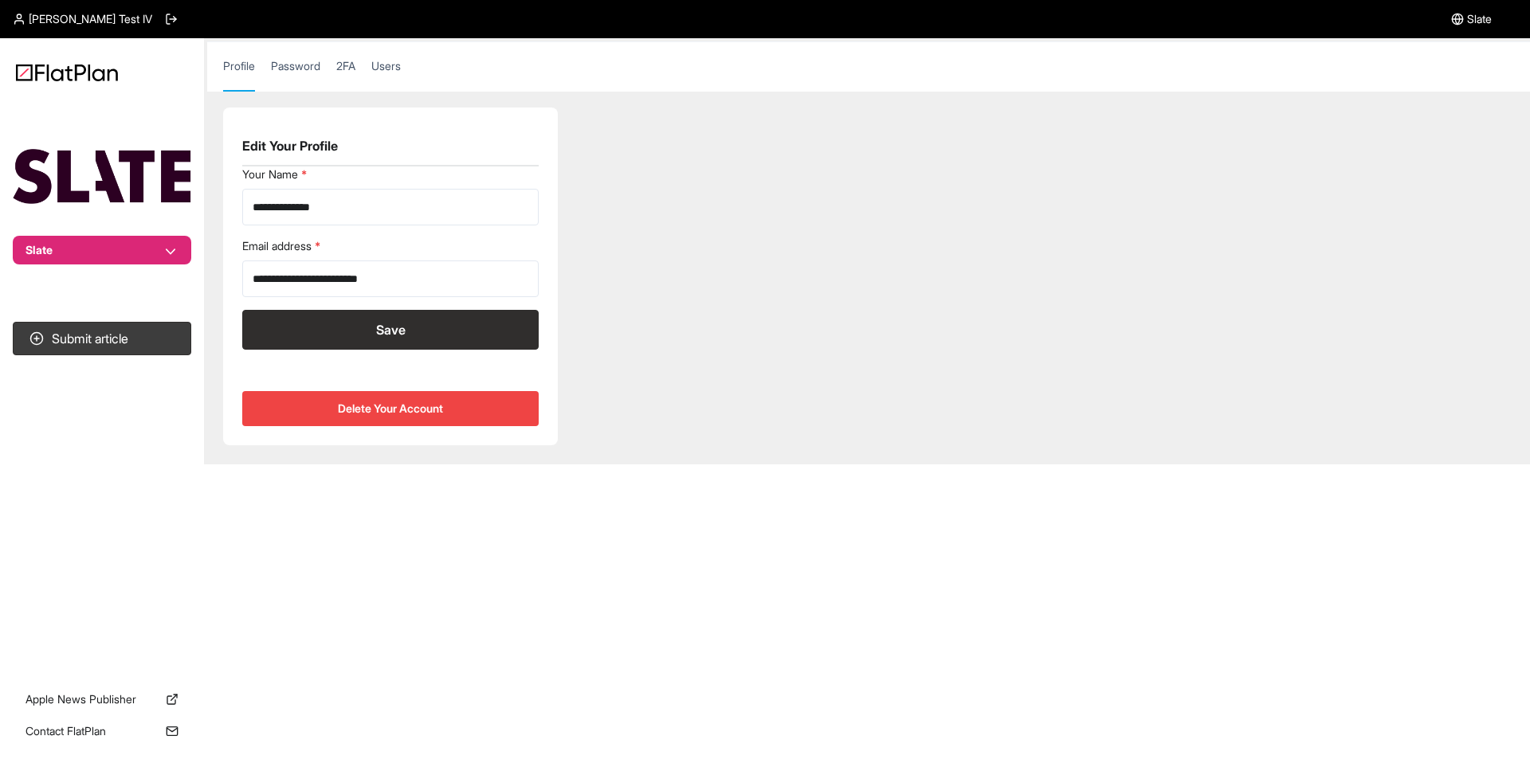
click at [288, 64] on link "Password" at bounding box center [295, 74] width 49 height 32
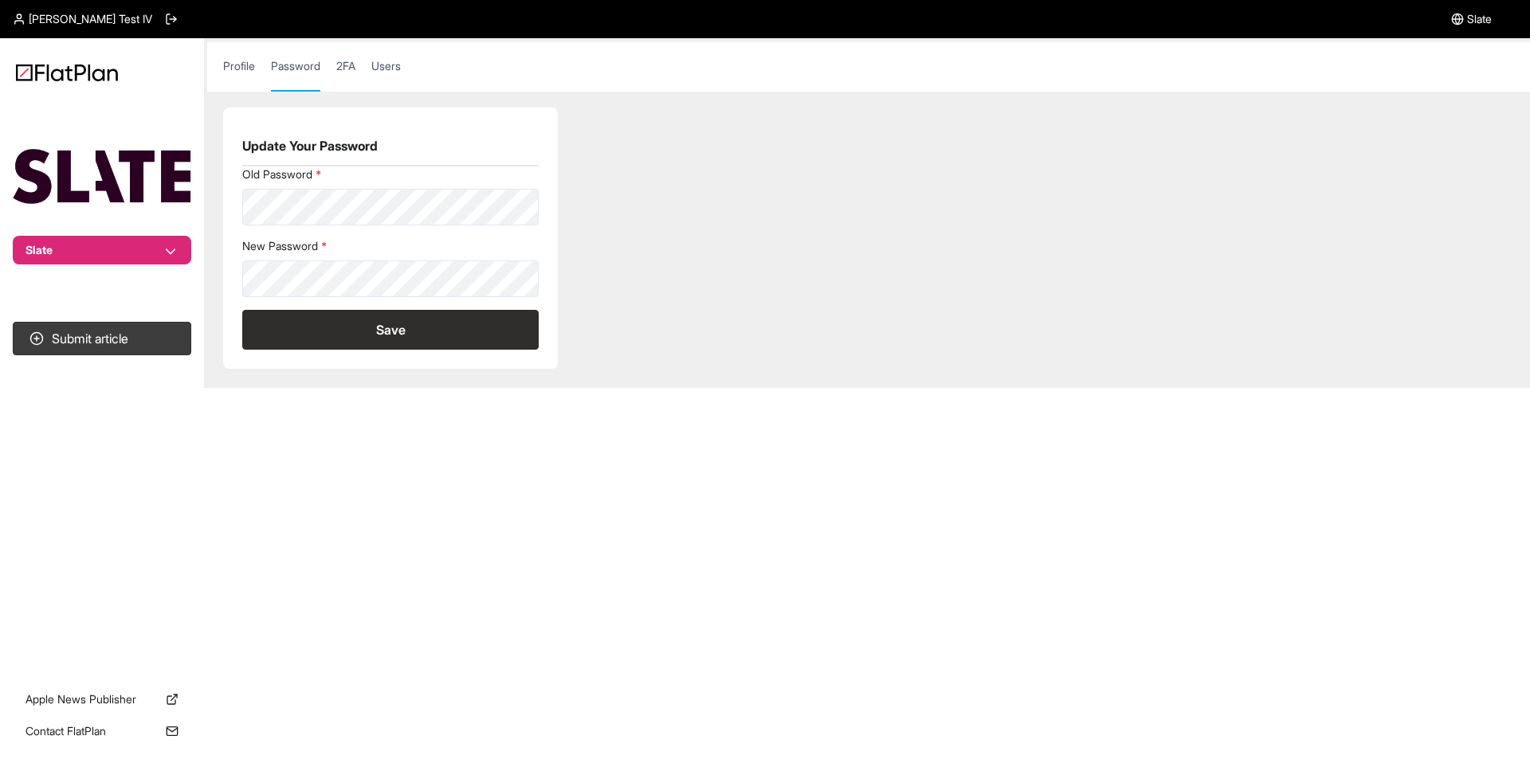
click at [351, 69] on link "2FA" at bounding box center [345, 74] width 19 height 32
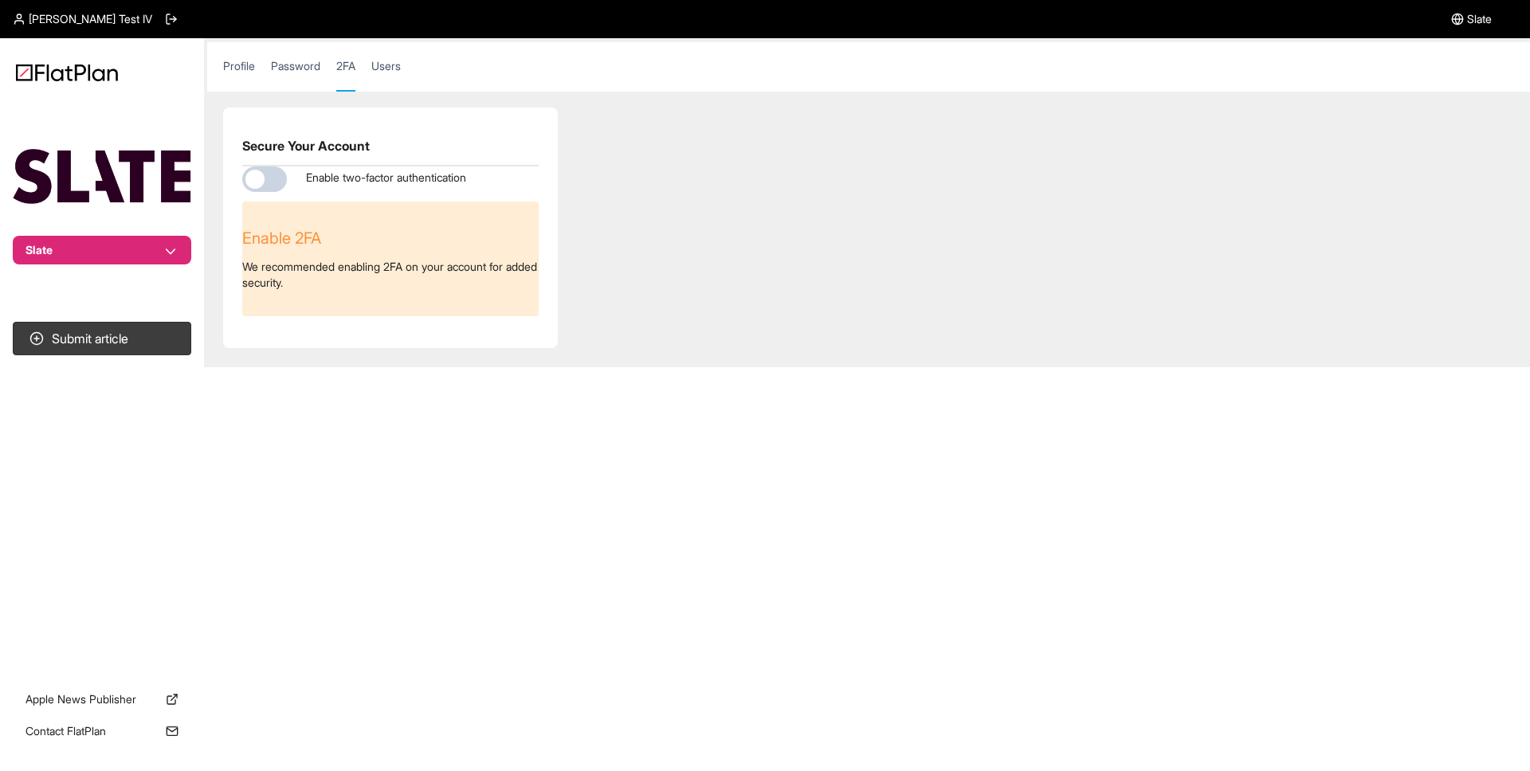
click at [401, 69] on link "Users" at bounding box center [385, 74] width 29 height 32
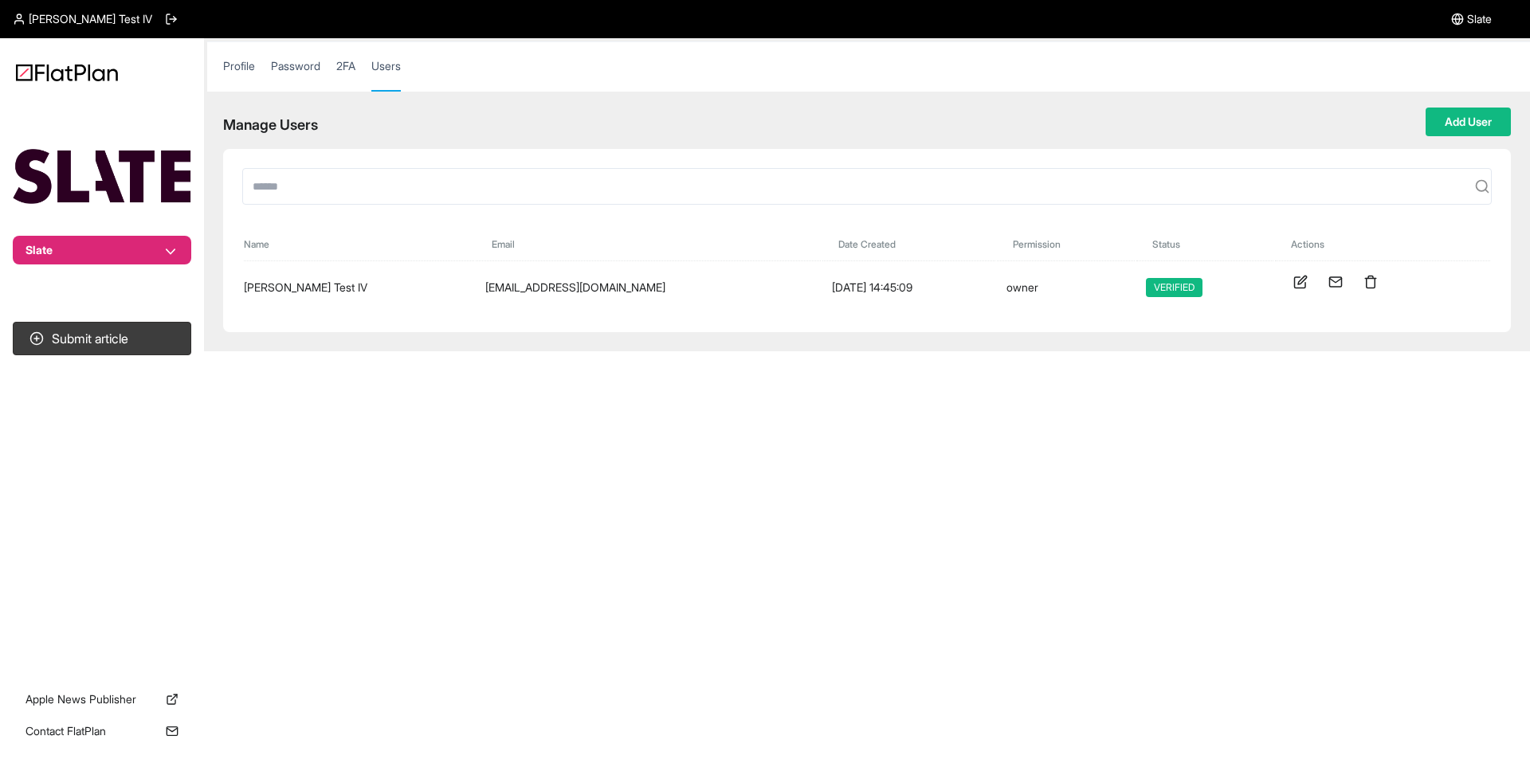
click at [241, 70] on link "Profile" at bounding box center [239, 74] width 32 height 32
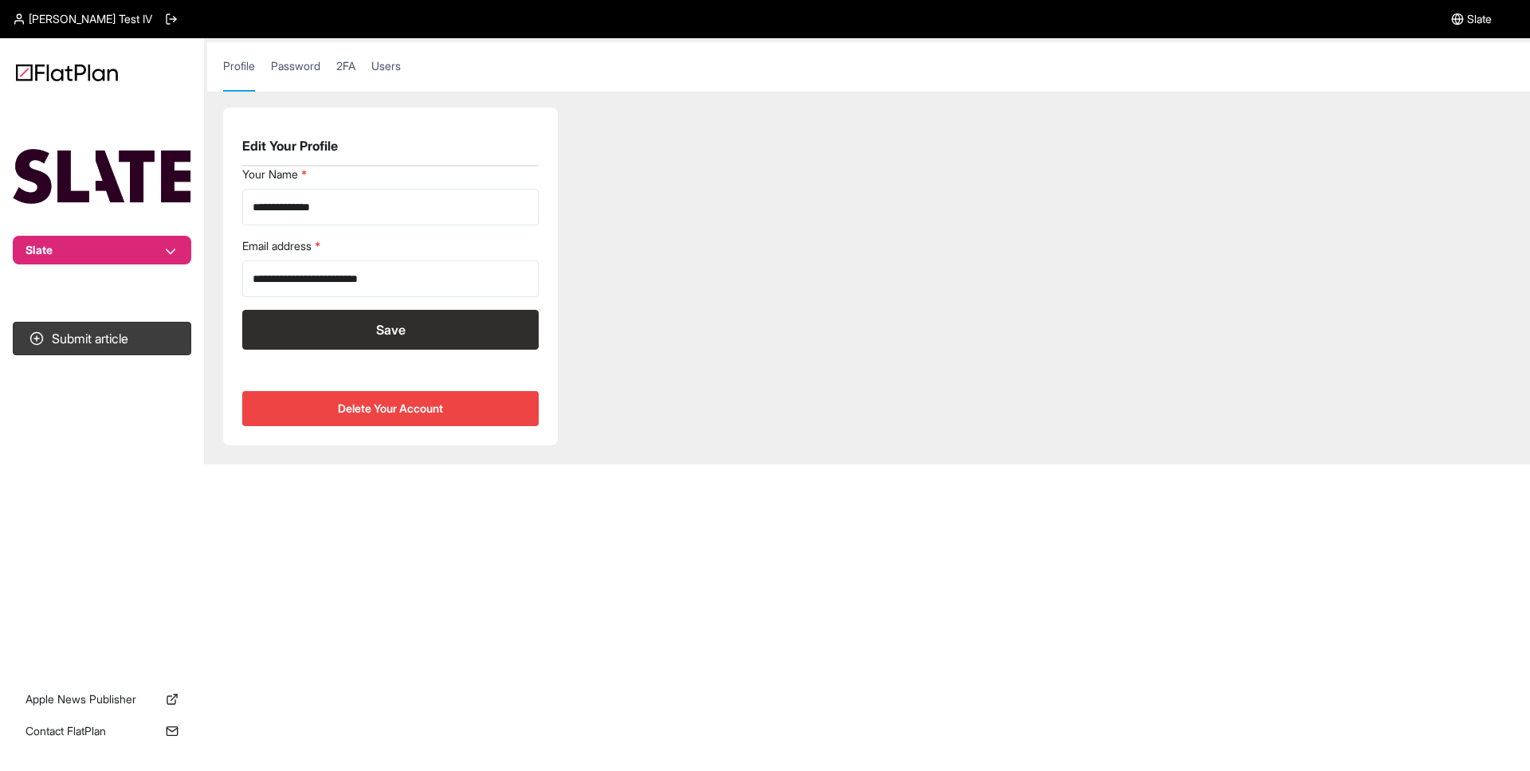
click at [371, 375] on section "**********" at bounding box center [390, 277] width 335 height 338
click at [303, 71] on link "Password" at bounding box center [295, 74] width 49 height 32
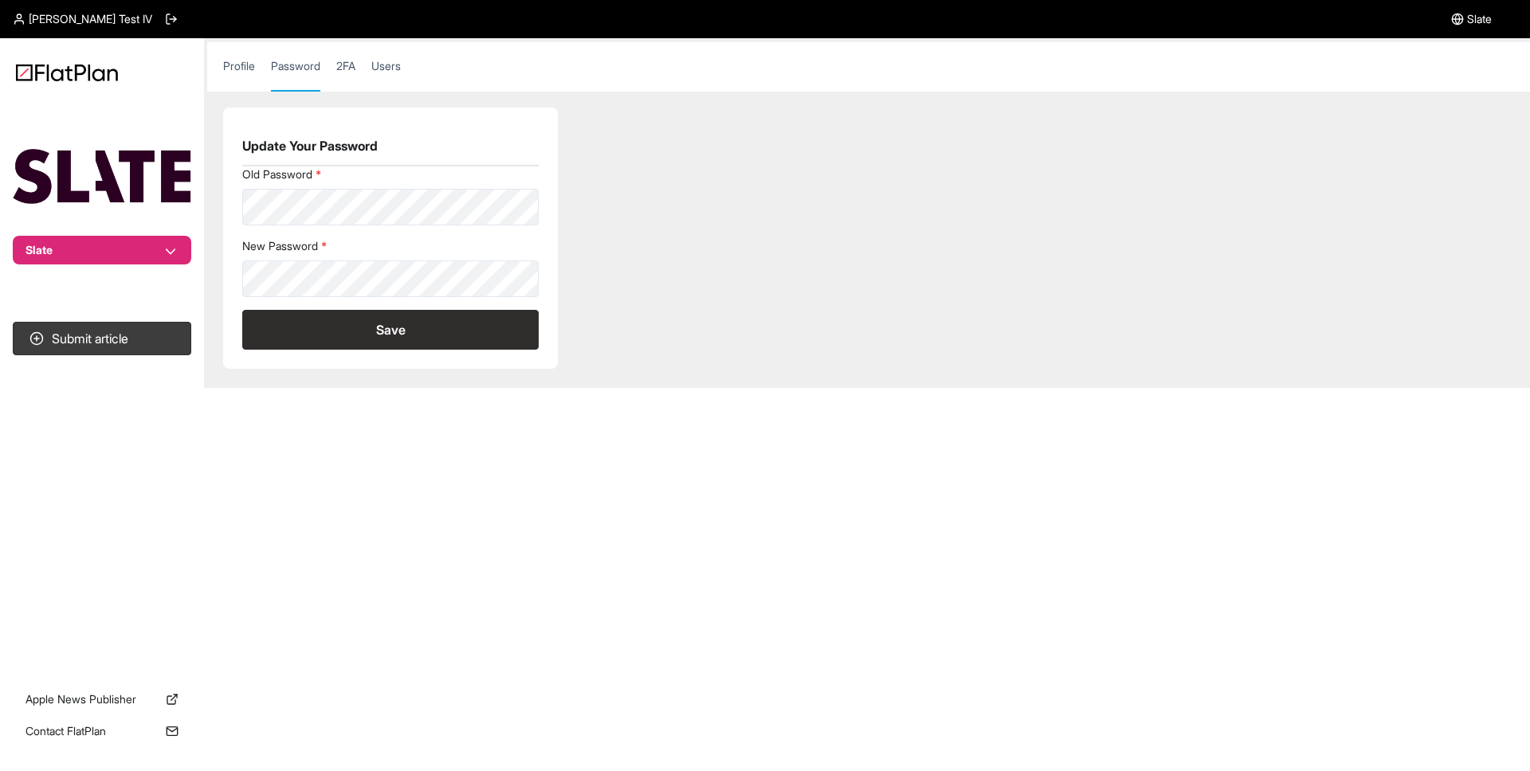
click at [355, 62] on link "2FA" at bounding box center [345, 74] width 19 height 32
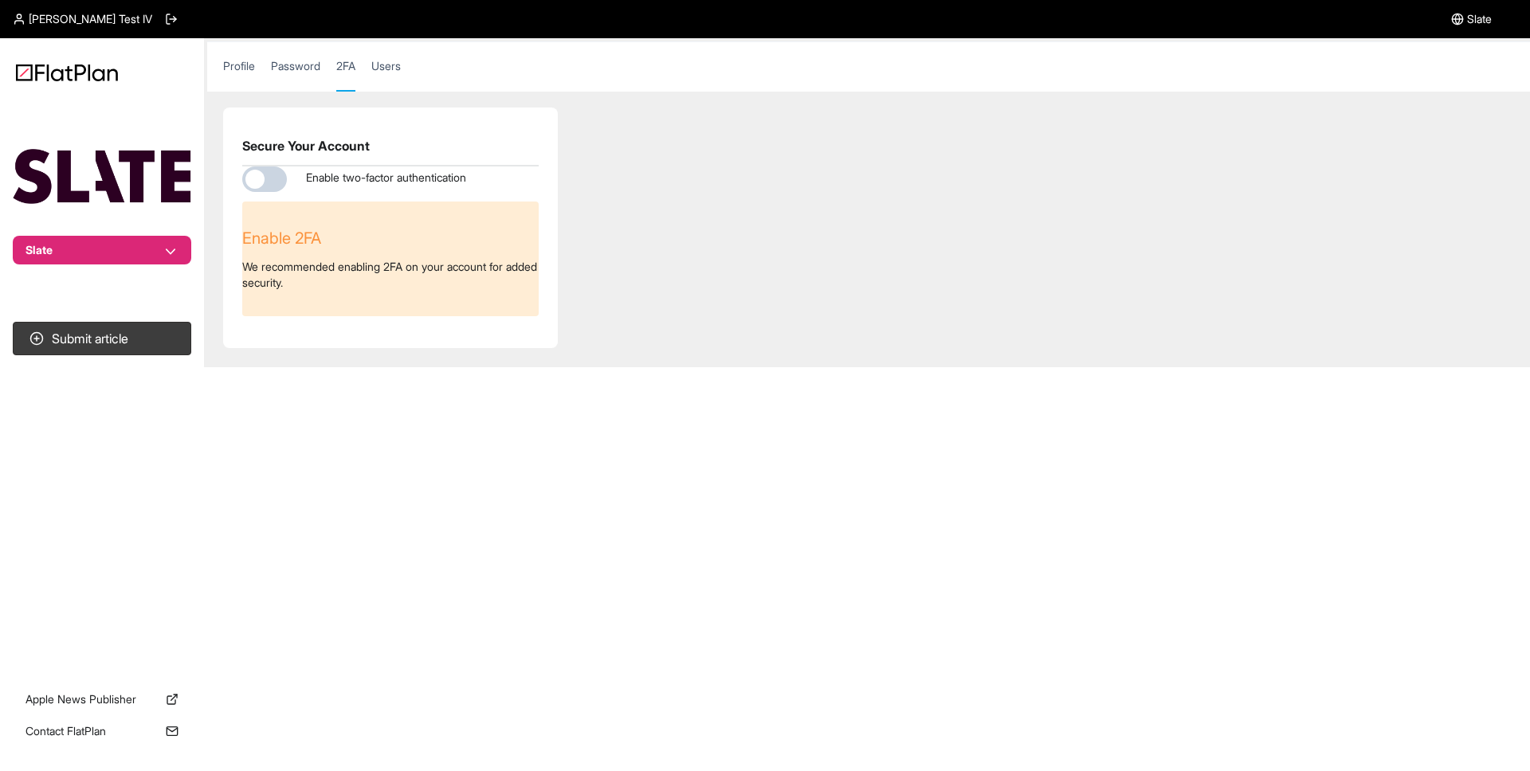
click at [400, 65] on link "Users" at bounding box center [385, 74] width 29 height 32
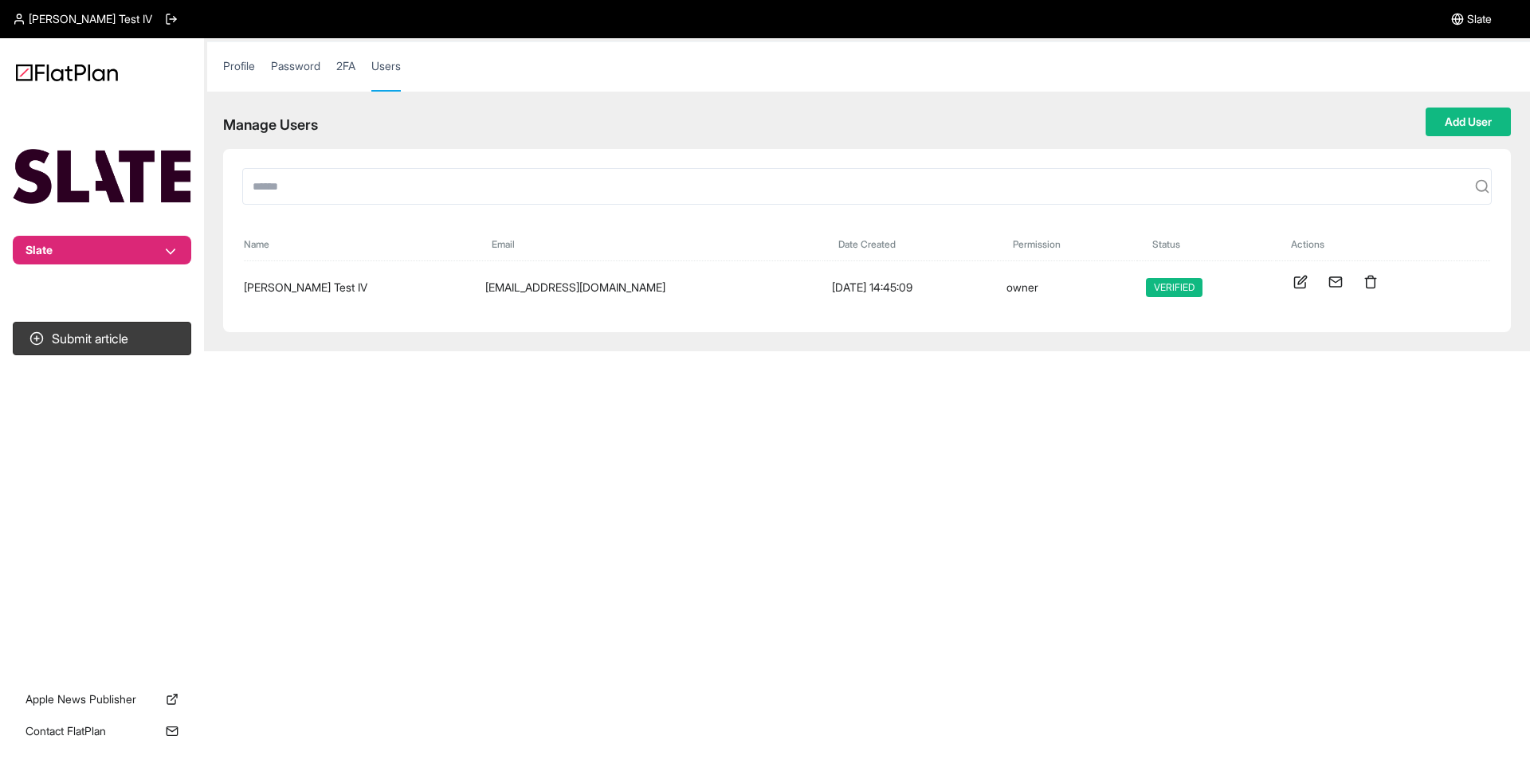
click at [241, 69] on link "Profile" at bounding box center [239, 74] width 32 height 32
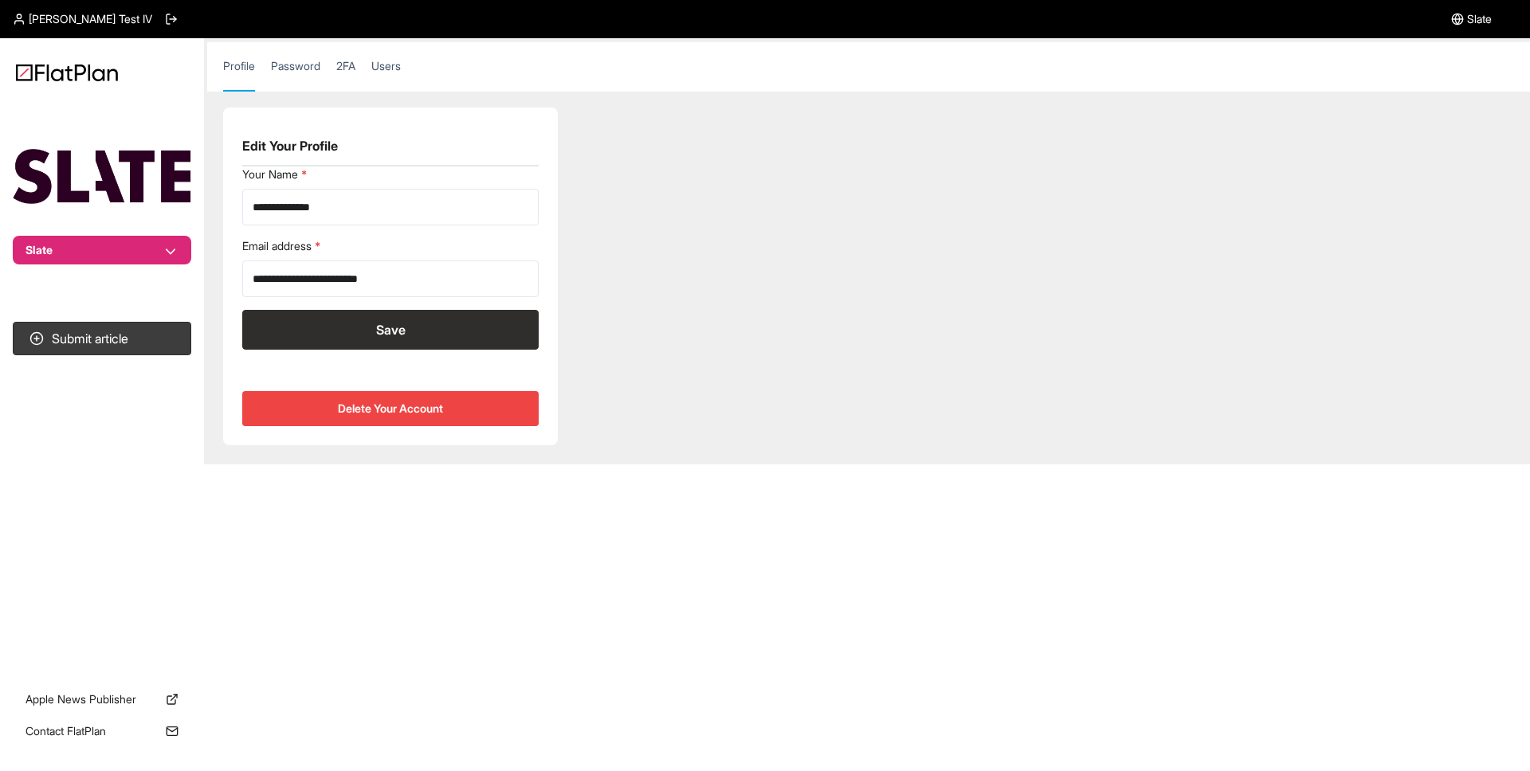
click at [51, 22] on span "Joseph Test IV" at bounding box center [91, 19] width 124 height 16
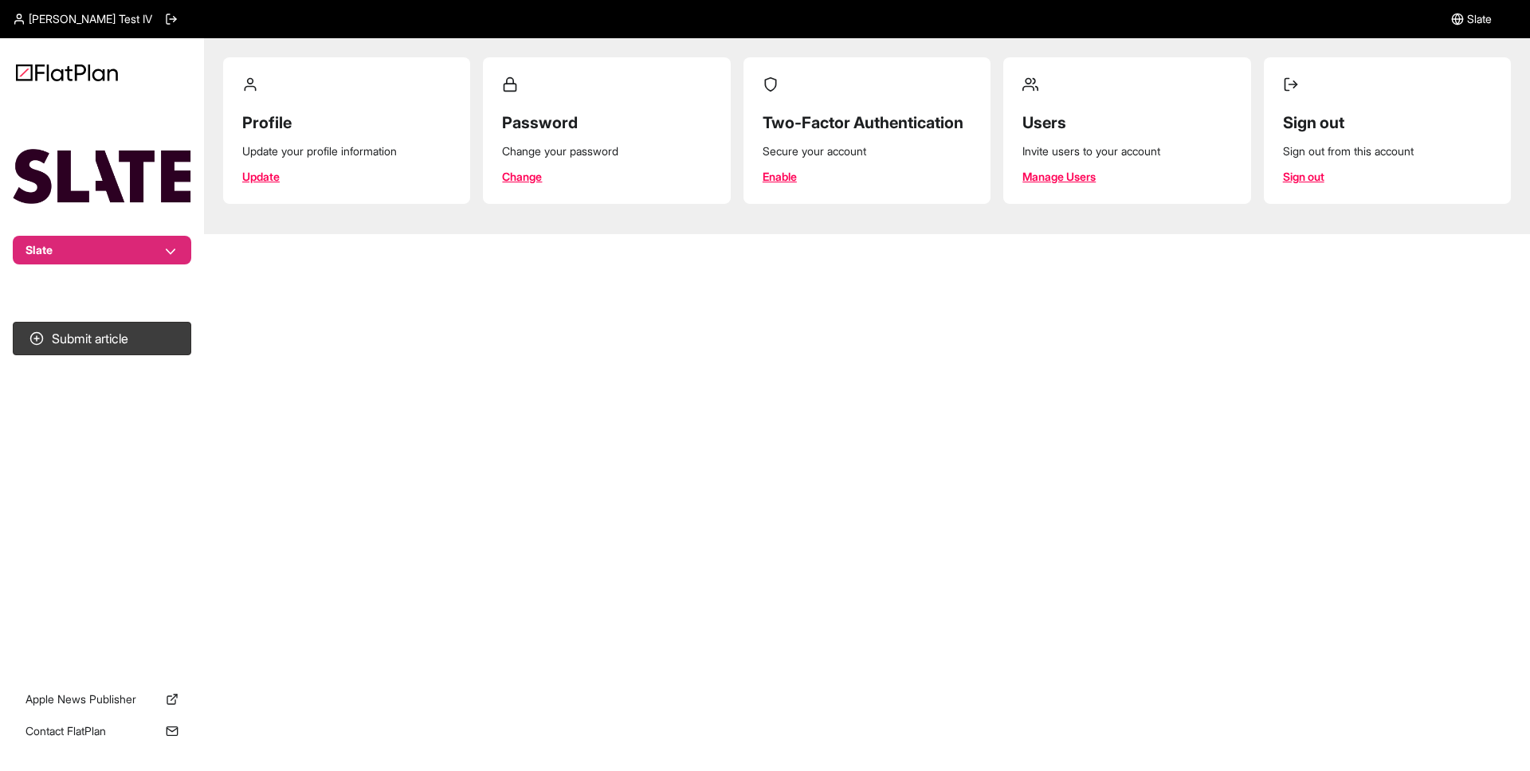
click at [1315, 179] on link "Sign out" at bounding box center [1303, 177] width 41 height 16
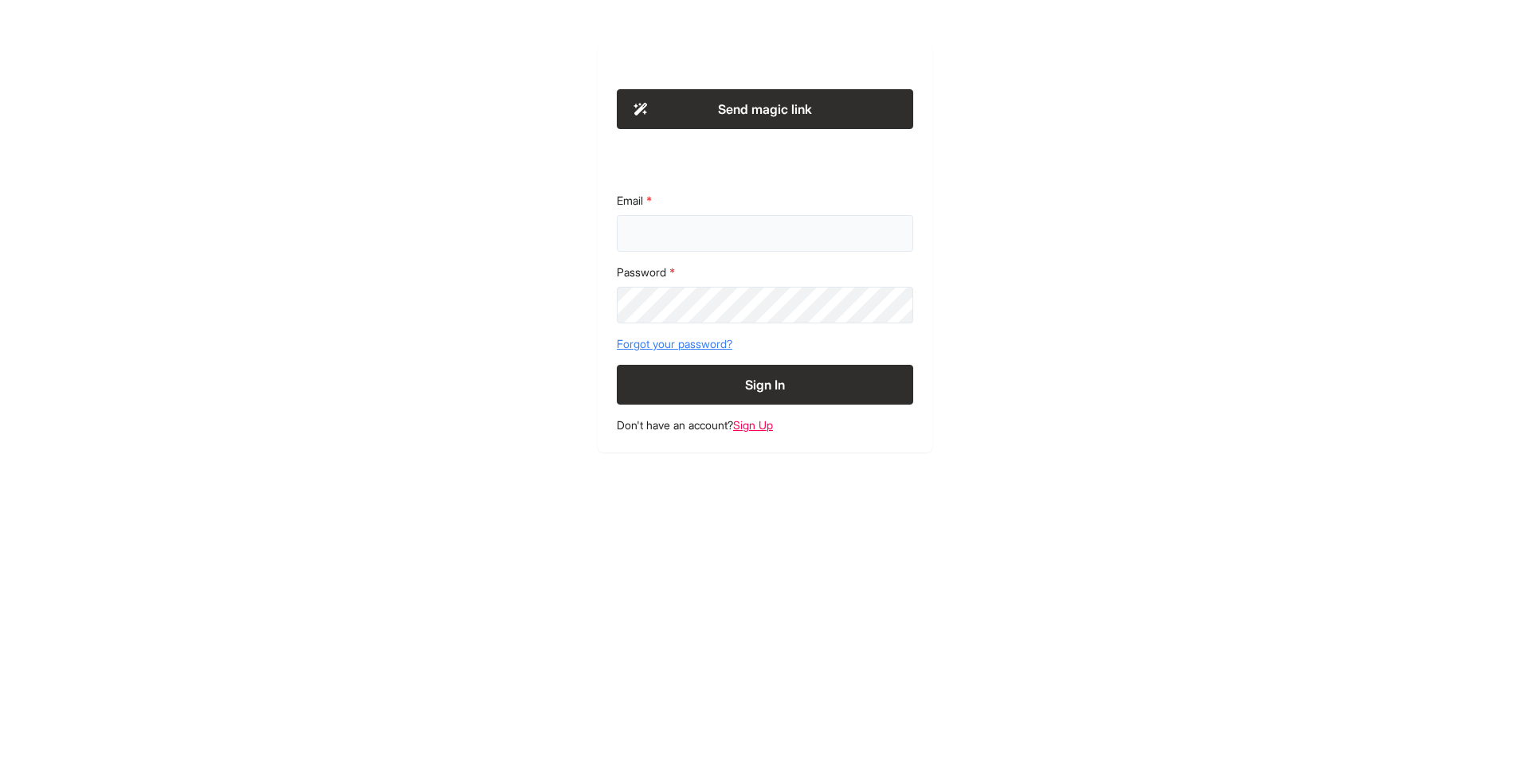
click at [746, 232] on input "Email" at bounding box center [765, 233] width 296 height 37
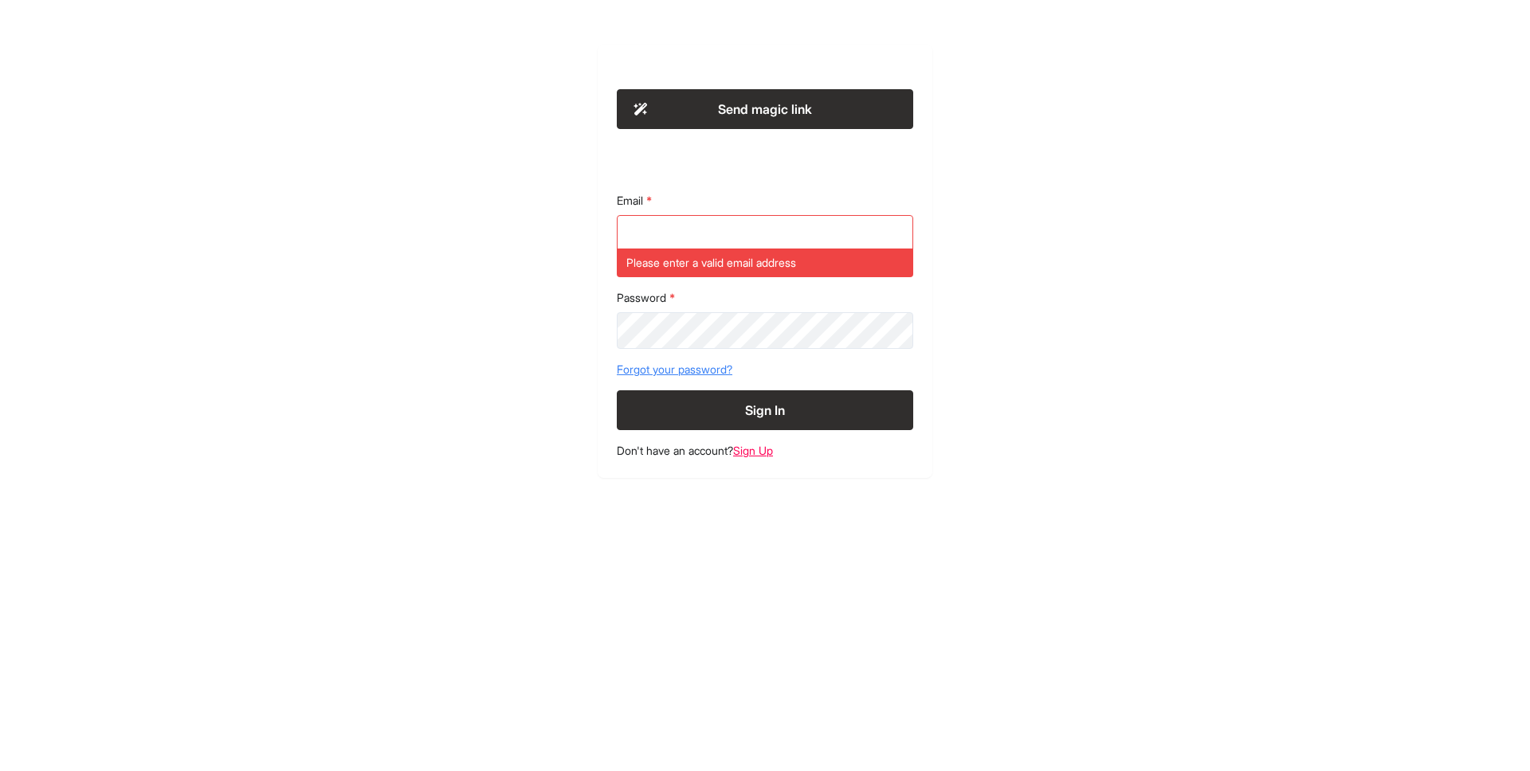
click at [587, 219] on div "Send magic link Email Please enter a valid email address Password Forgot your p…" at bounding box center [765, 262] width 816 height 434
click at [661, 224] on input "Email" at bounding box center [765, 233] width 296 height 37
drag, startPoint x: 535, startPoint y: 252, endPoint x: 651, endPoint y: 383, distance: 175.6
click at [536, 253] on div "Send magic link Email Please enter a valid email address Password Forgot your p…" at bounding box center [765, 262] width 816 height 434
click at [761, 453] on link "Sign Up" at bounding box center [753, 451] width 40 height 14
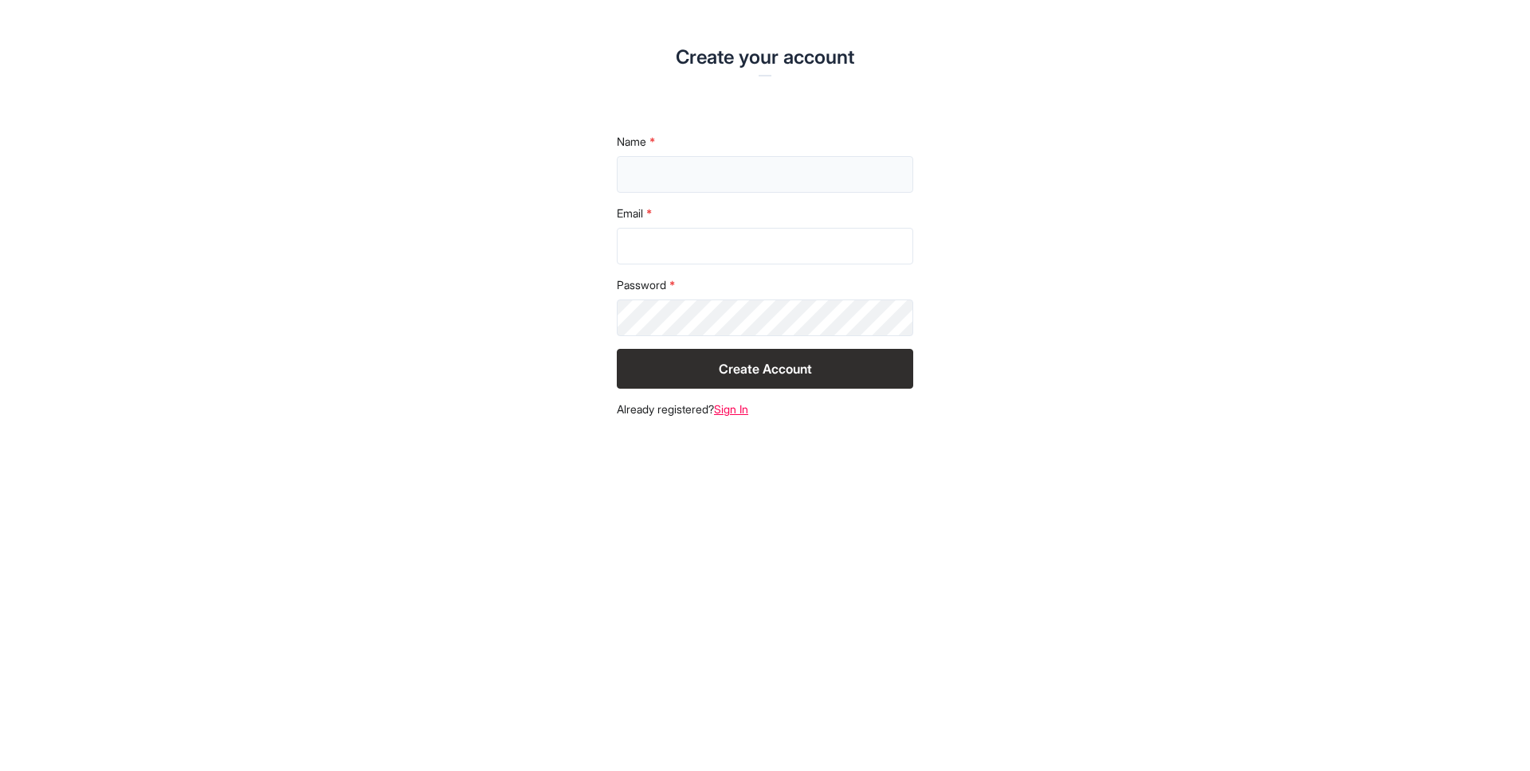
click at [683, 180] on input "text" at bounding box center [765, 174] width 296 height 37
type input "**********"
click at [659, 261] on input "Email" at bounding box center [765, 246] width 296 height 37
type input "**********"
click at [617, 349] on button "Create Account" at bounding box center [765, 369] width 296 height 40
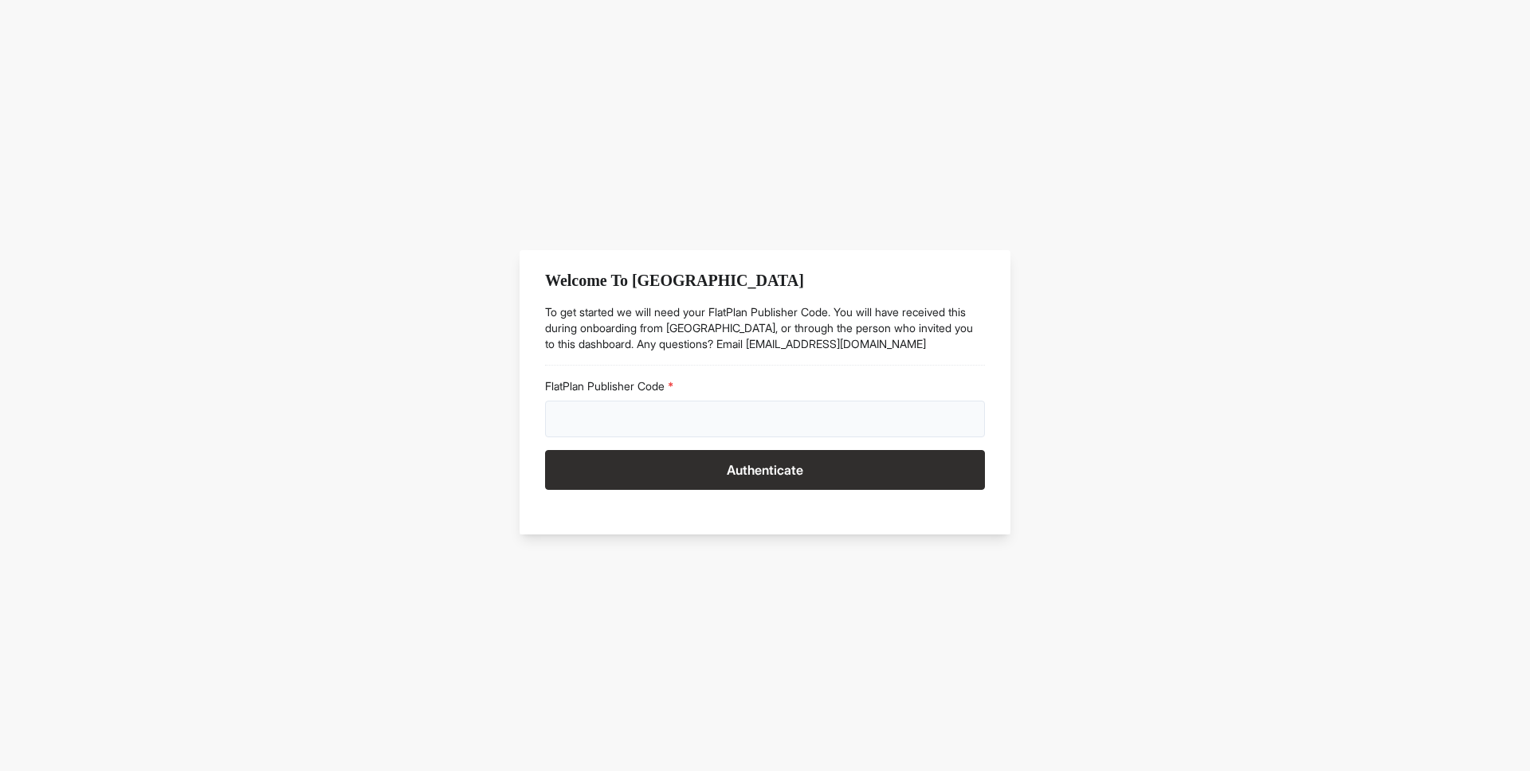
click at [754, 421] on input "FlatPlan Publisher Code" at bounding box center [765, 419] width 440 height 37
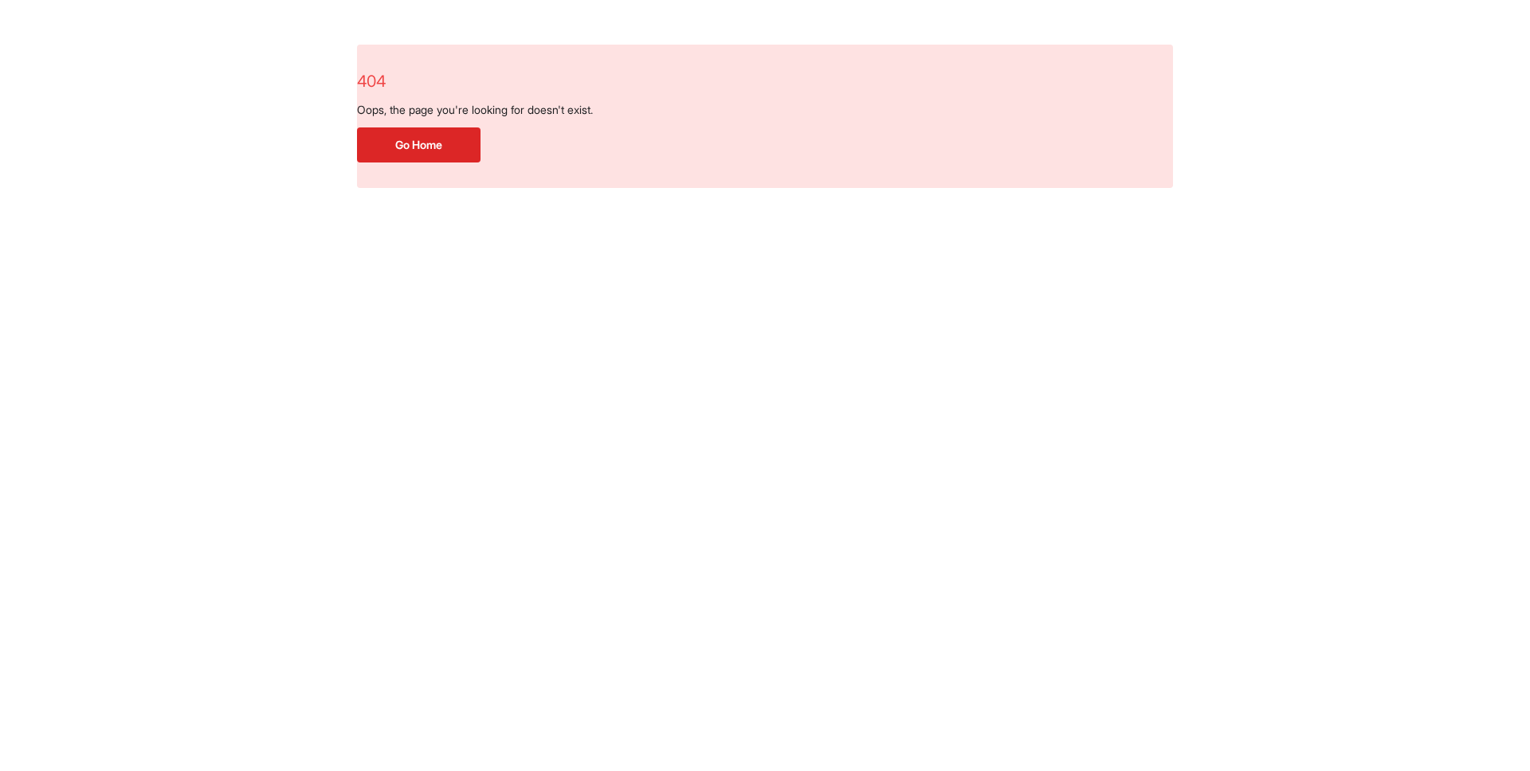
click at [434, 153] on button "Go Home" at bounding box center [419, 145] width 124 height 35
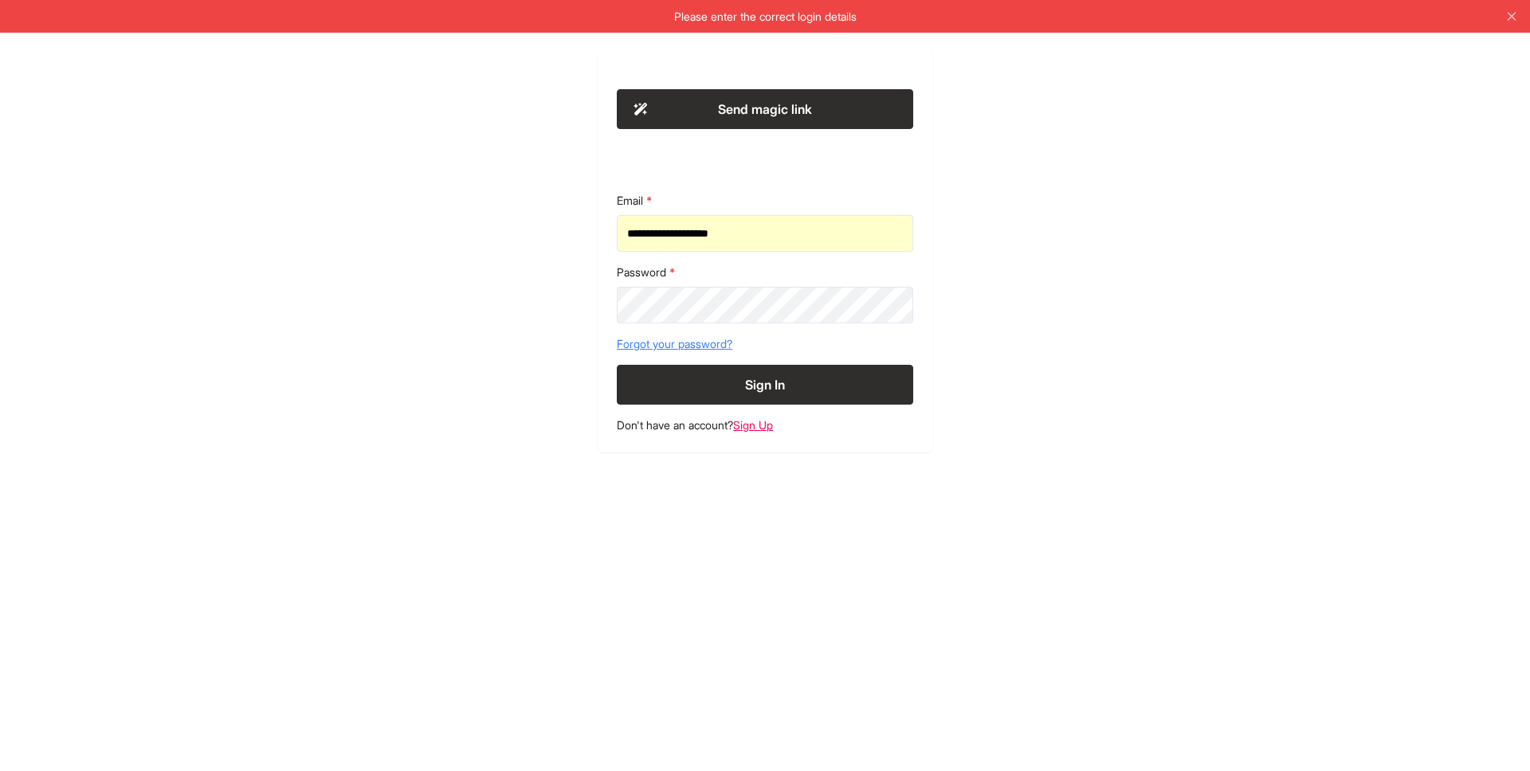
click at [760, 234] on input "**********" at bounding box center [765, 233] width 296 height 37
type input "**********"
click at [617, 365] on button "Sign In" at bounding box center [765, 385] width 296 height 40
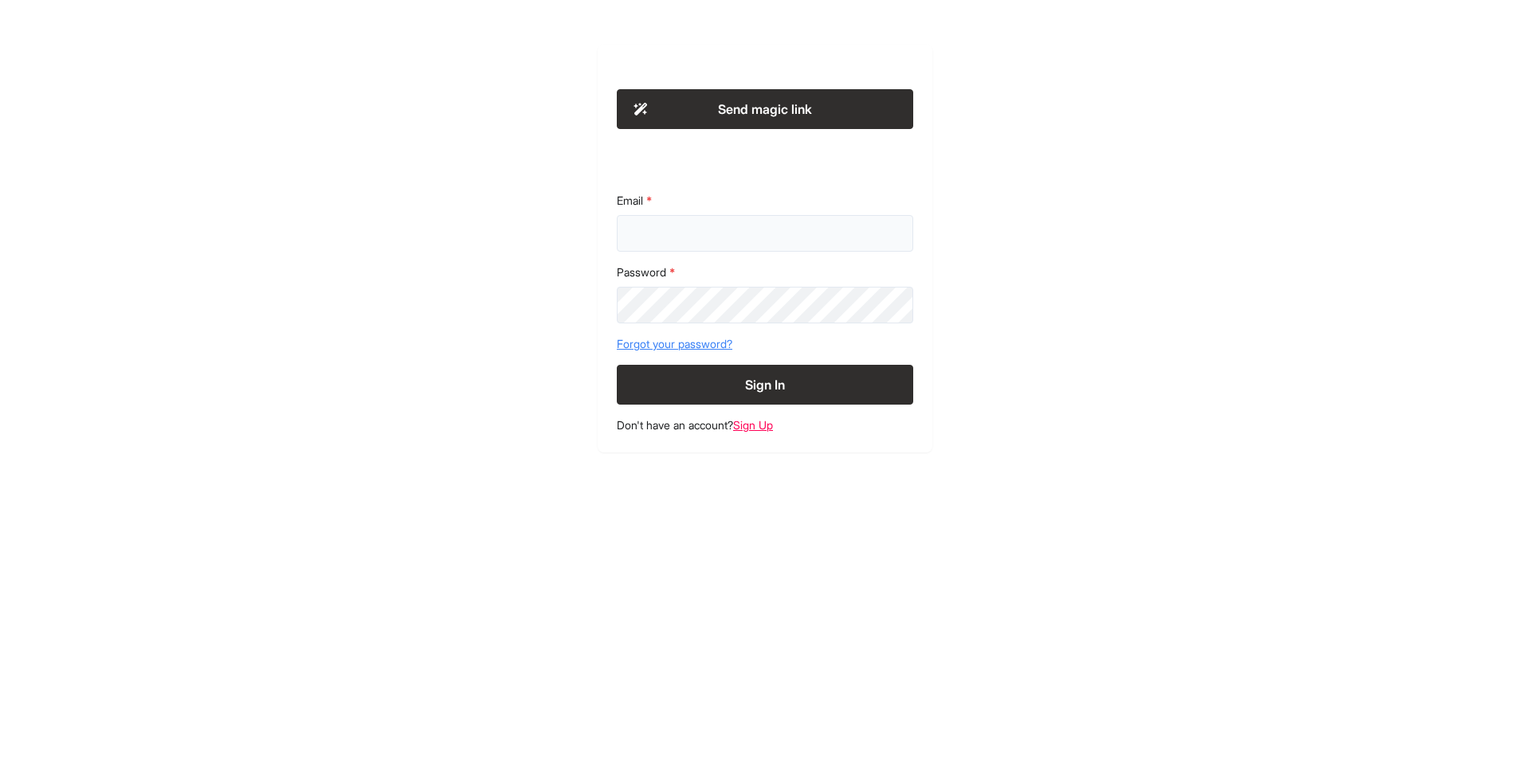
click at [654, 240] on input "Email" at bounding box center [765, 233] width 296 height 37
type input "**********"
click at [617, 365] on button "Sign In" at bounding box center [765, 385] width 296 height 40
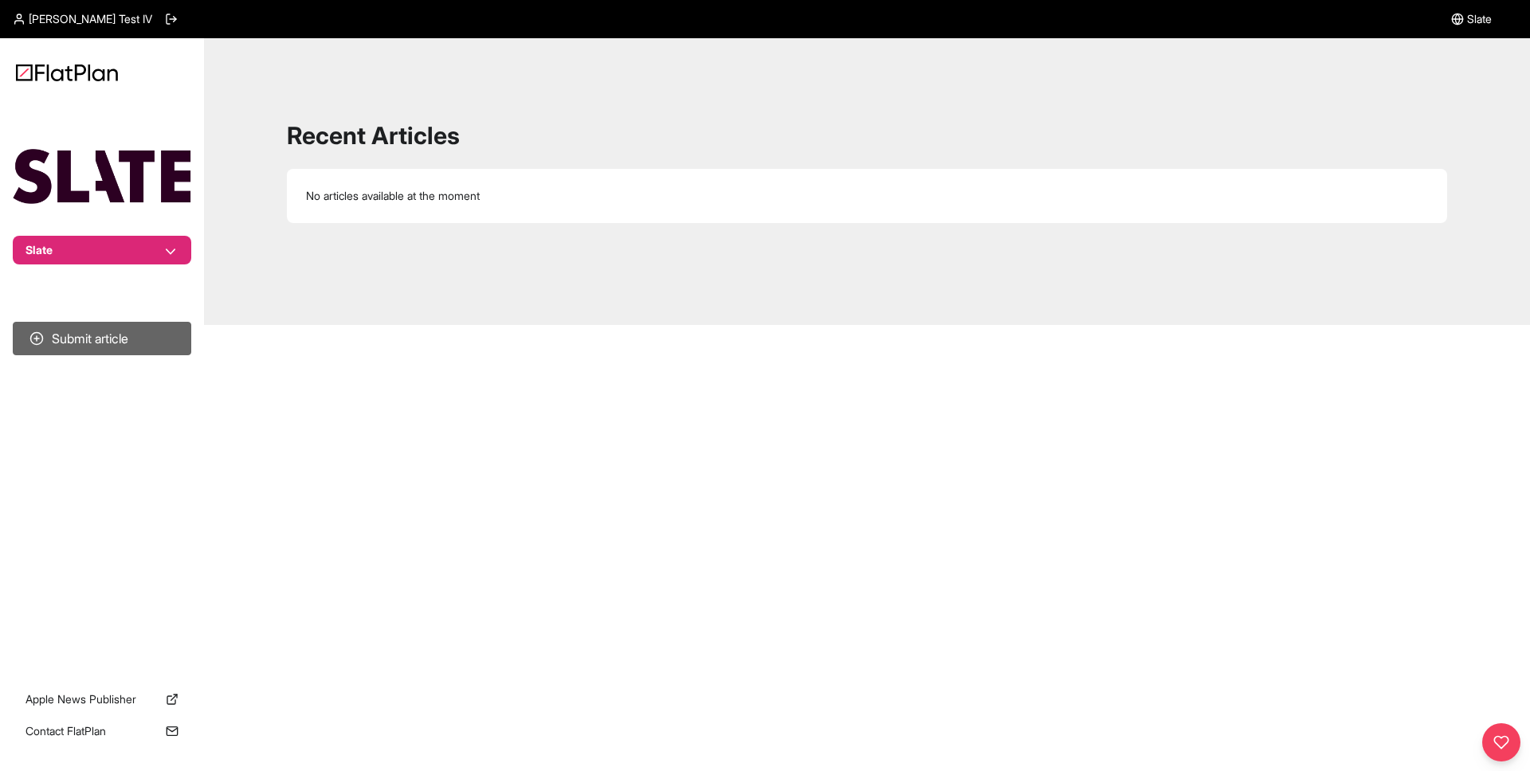
click at [94, 334] on button "Submit article" at bounding box center [102, 338] width 179 height 33
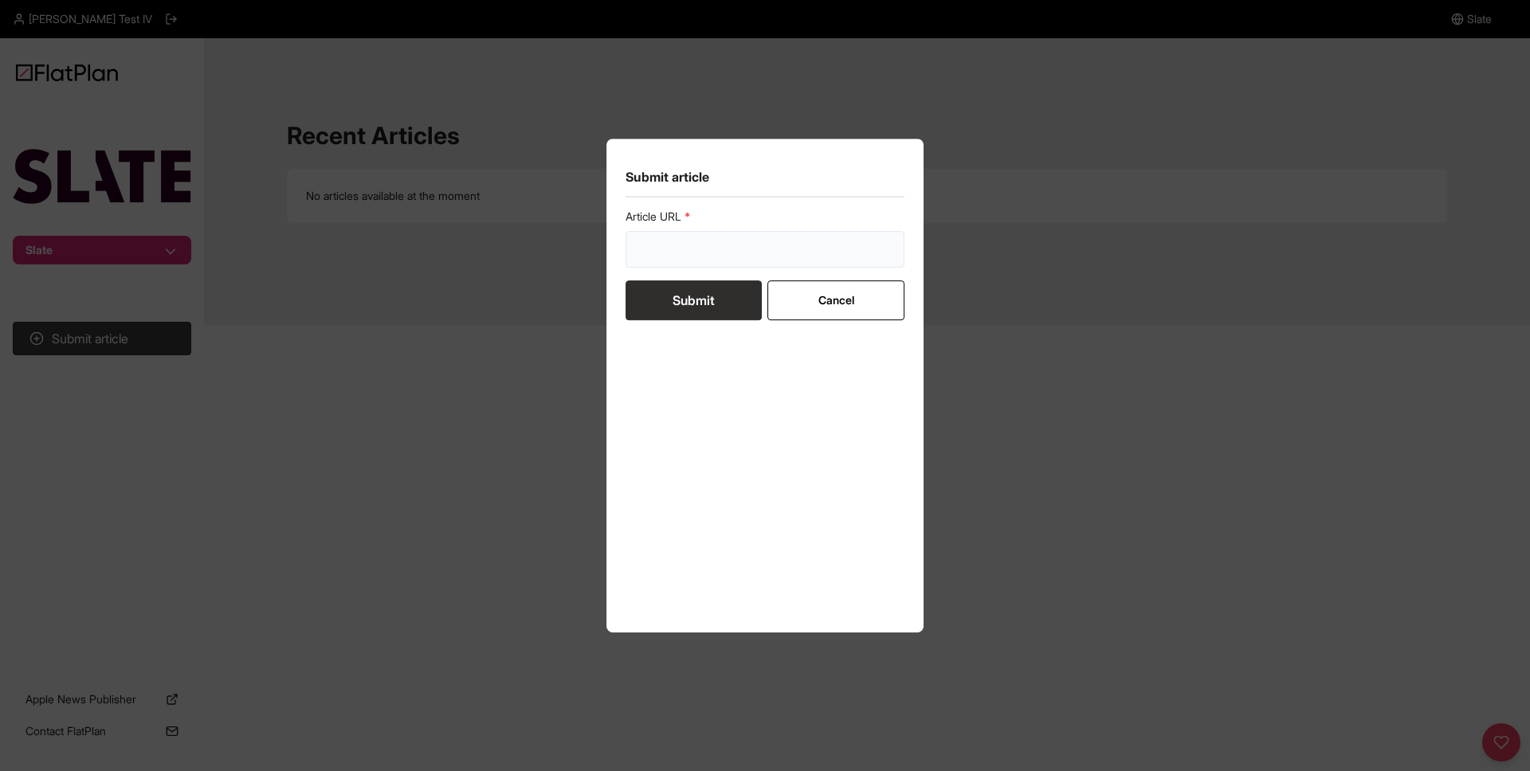
click at [697, 247] on input "url" at bounding box center [765, 249] width 279 height 37
paste input "https://dev.slate.com/news-and-politics/2025/09/trump-epstein-victims-rally-fil…"
type input "https://dev.slate.com/news-and-politics/2025/09/trump-epstein-victims-rally-fil…"
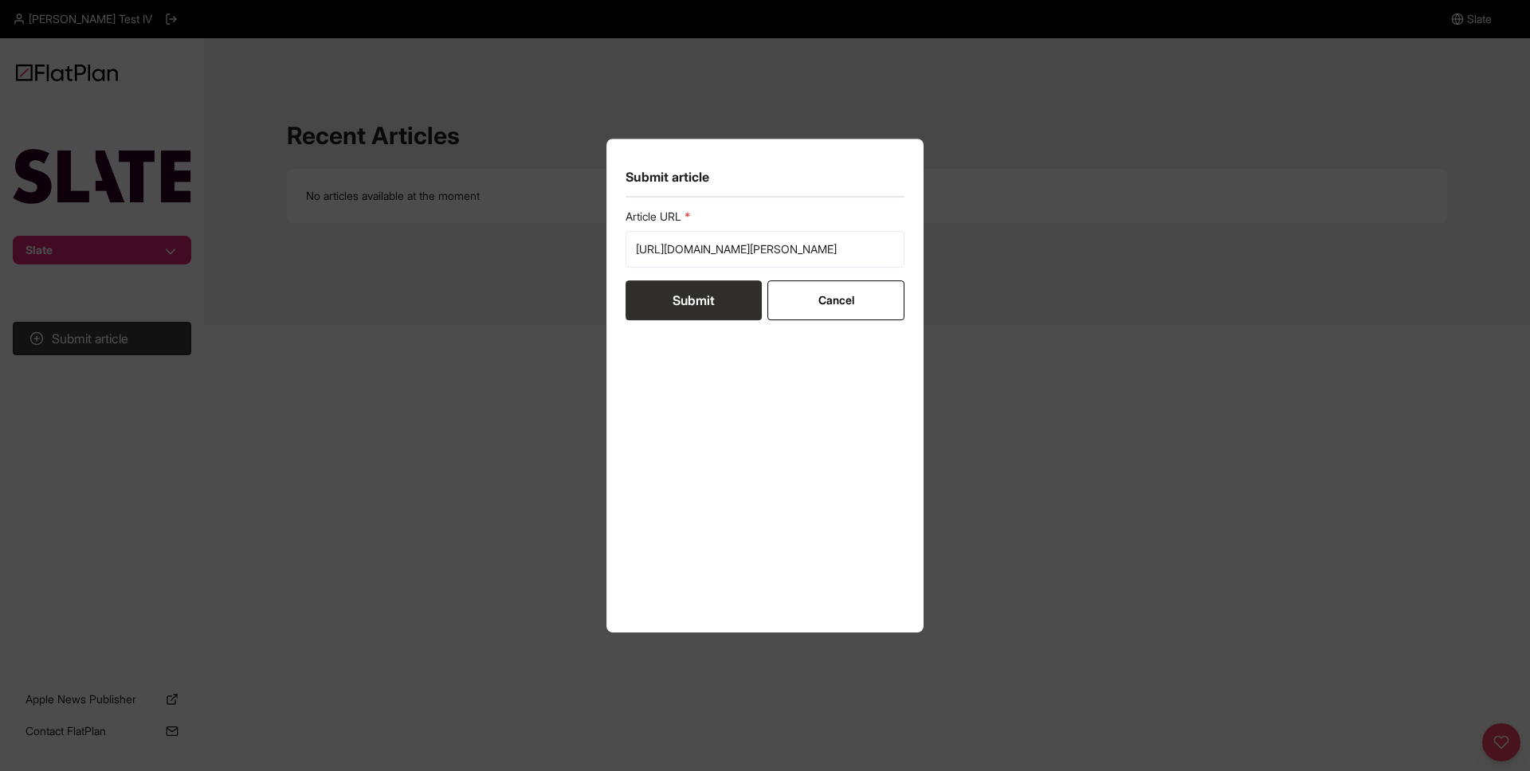
click at [684, 298] on button "Submit" at bounding box center [694, 301] width 136 height 40
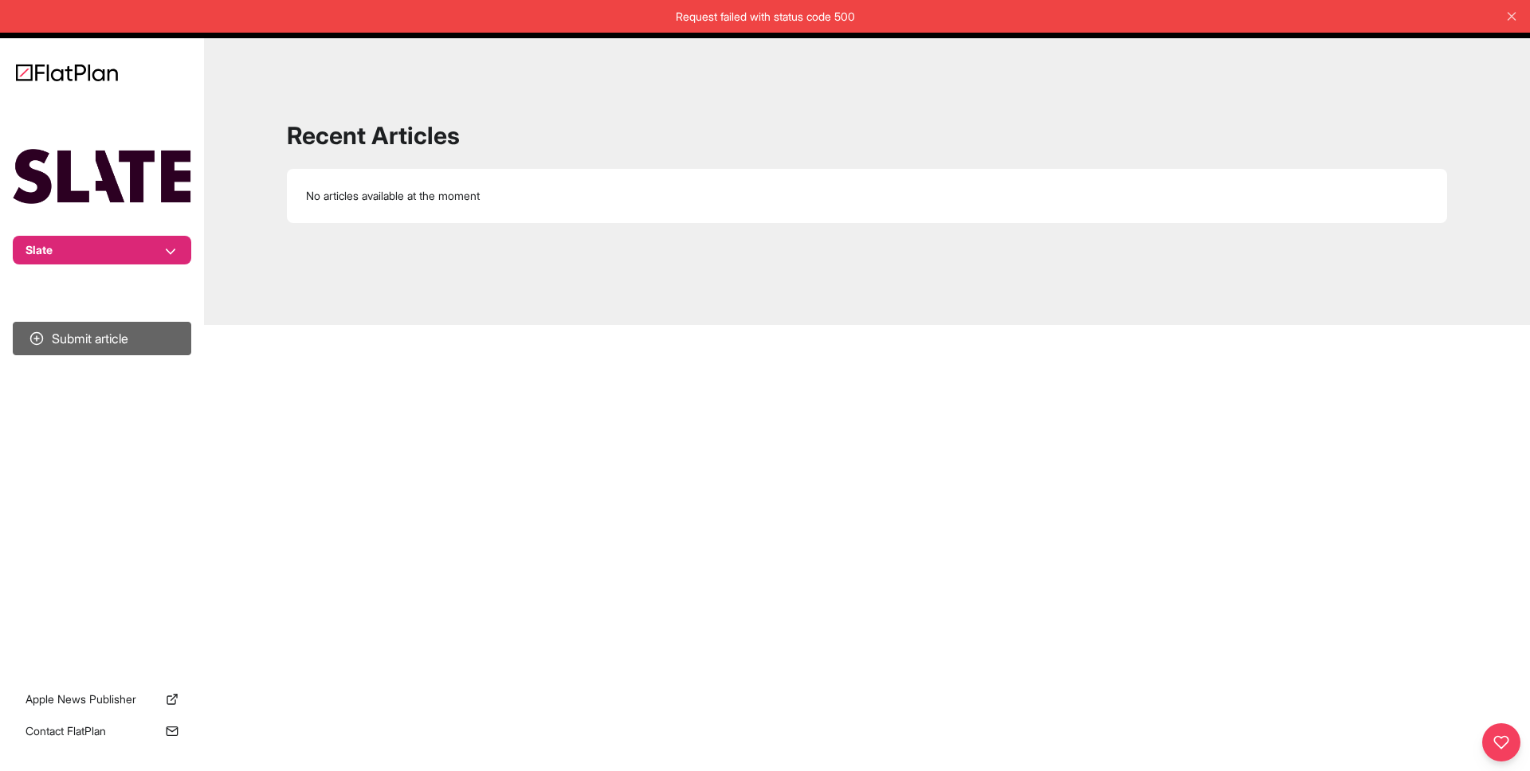
click at [114, 339] on button "Submit article" at bounding box center [102, 338] width 179 height 33
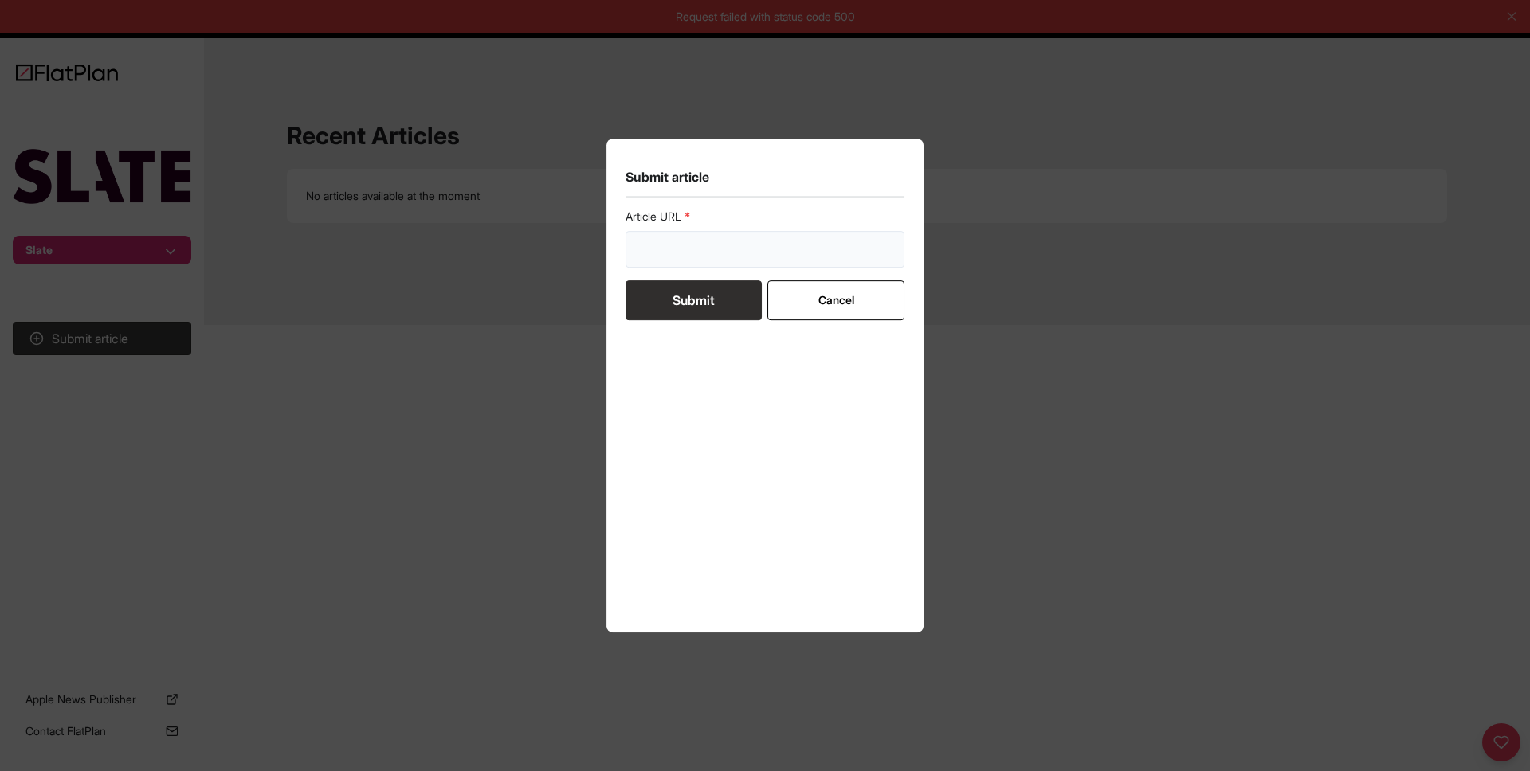
click at [705, 253] on input "url" at bounding box center [765, 249] width 279 height 37
paste input "[URL][DOMAIN_NAME]"
type input "[URL][DOMAIN_NAME]"
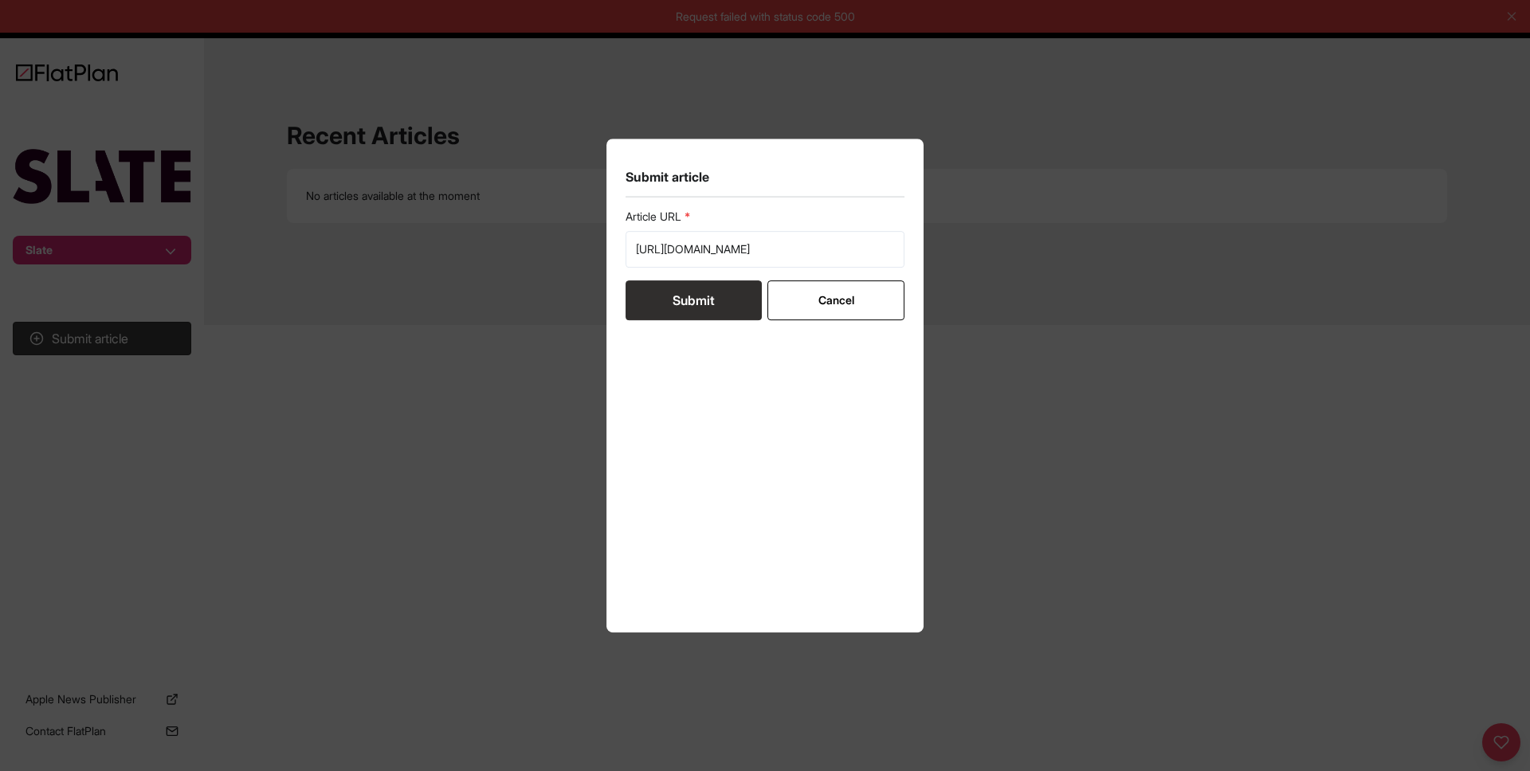
click at [711, 302] on button "Submit" at bounding box center [694, 301] width 136 height 40
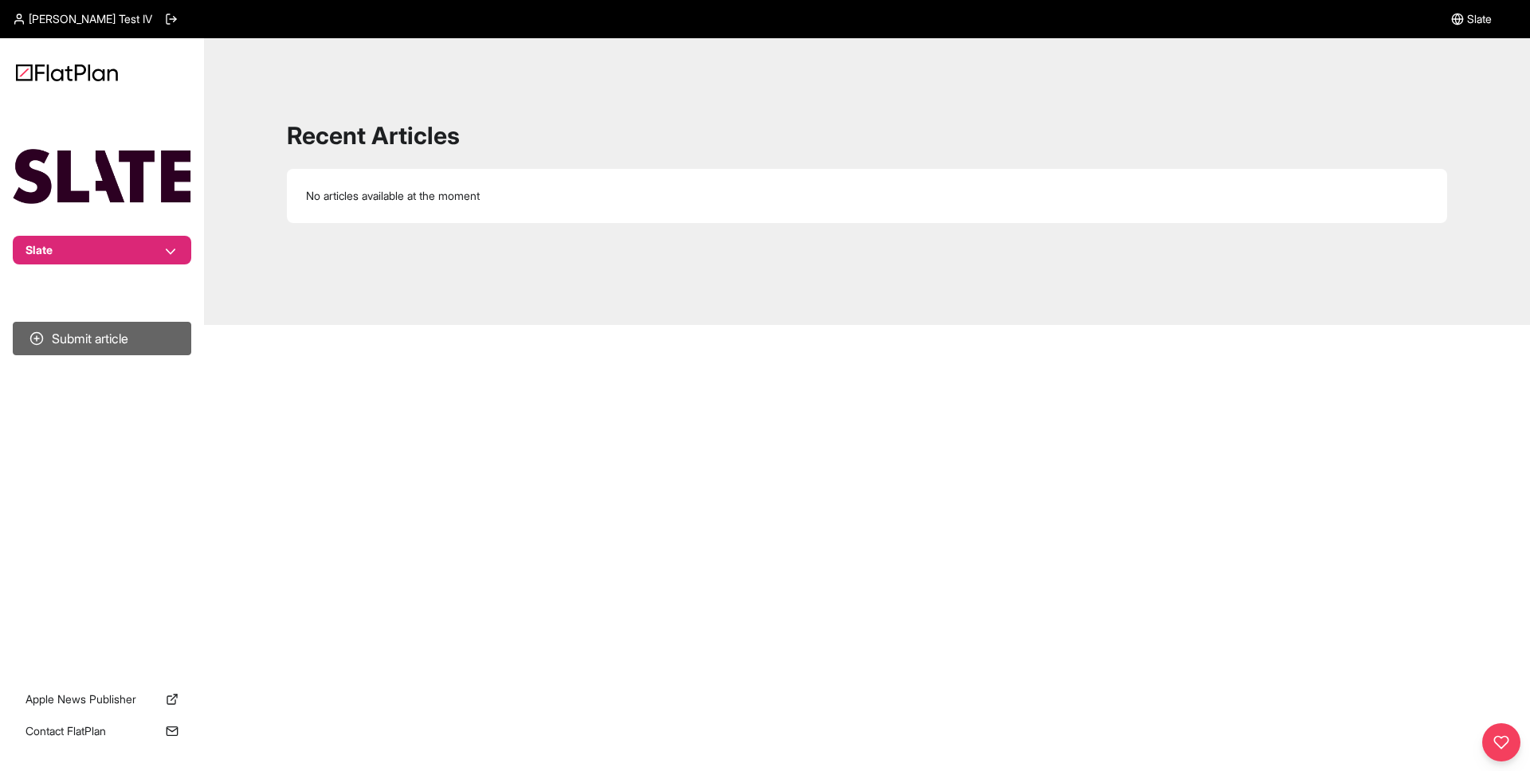
click at [100, 340] on button "Submit article" at bounding box center [102, 338] width 179 height 33
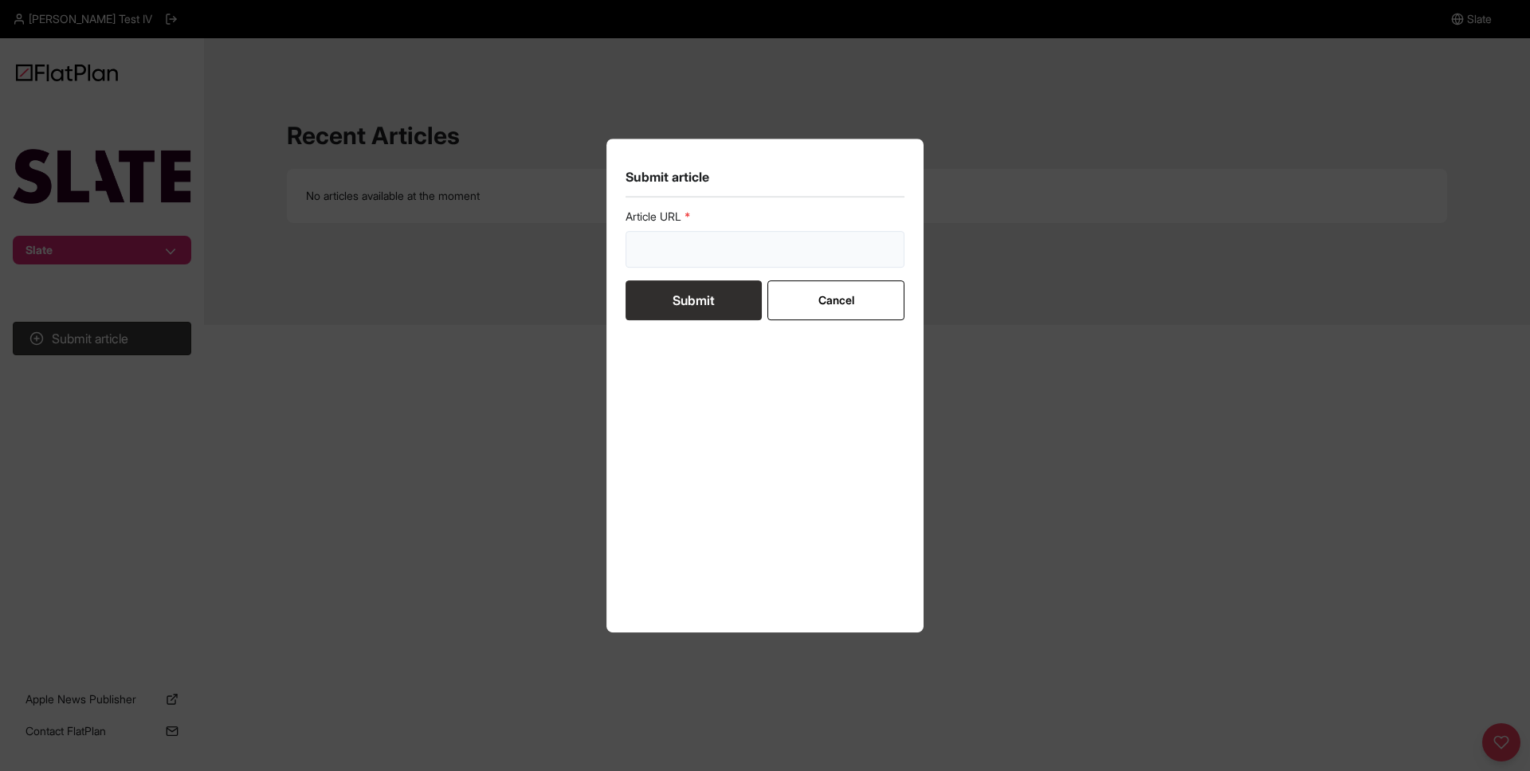
click at [708, 241] on input "url" at bounding box center [765, 249] width 279 height 37
paste input "[URL][DOMAIN_NAME]"
type input "[URL][DOMAIN_NAME]"
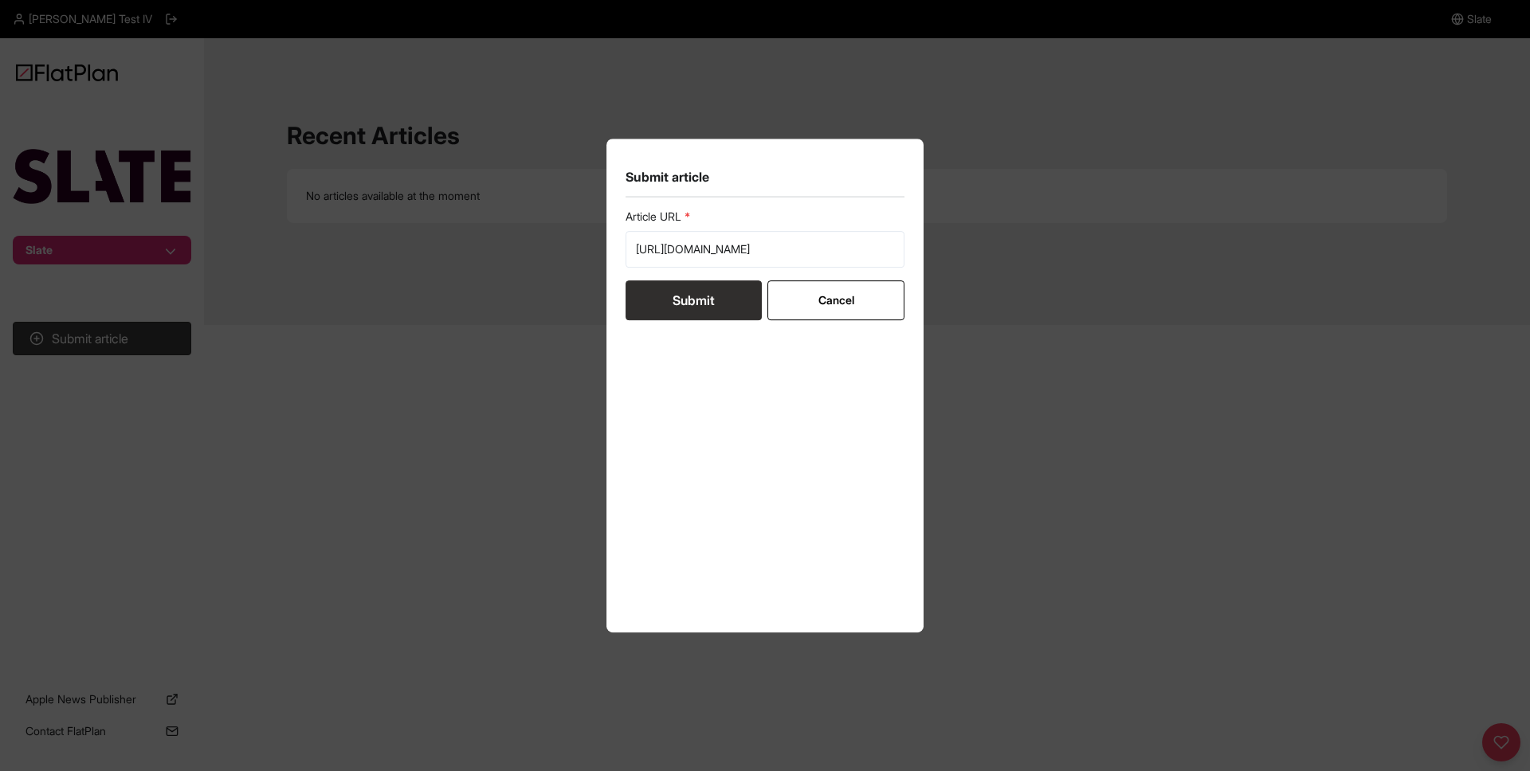
click at [669, 304] on button "Submit" at bounding box center [694, 301] width 136 height 40
